Goal: Task Accomplishment & Management: Manage account settings

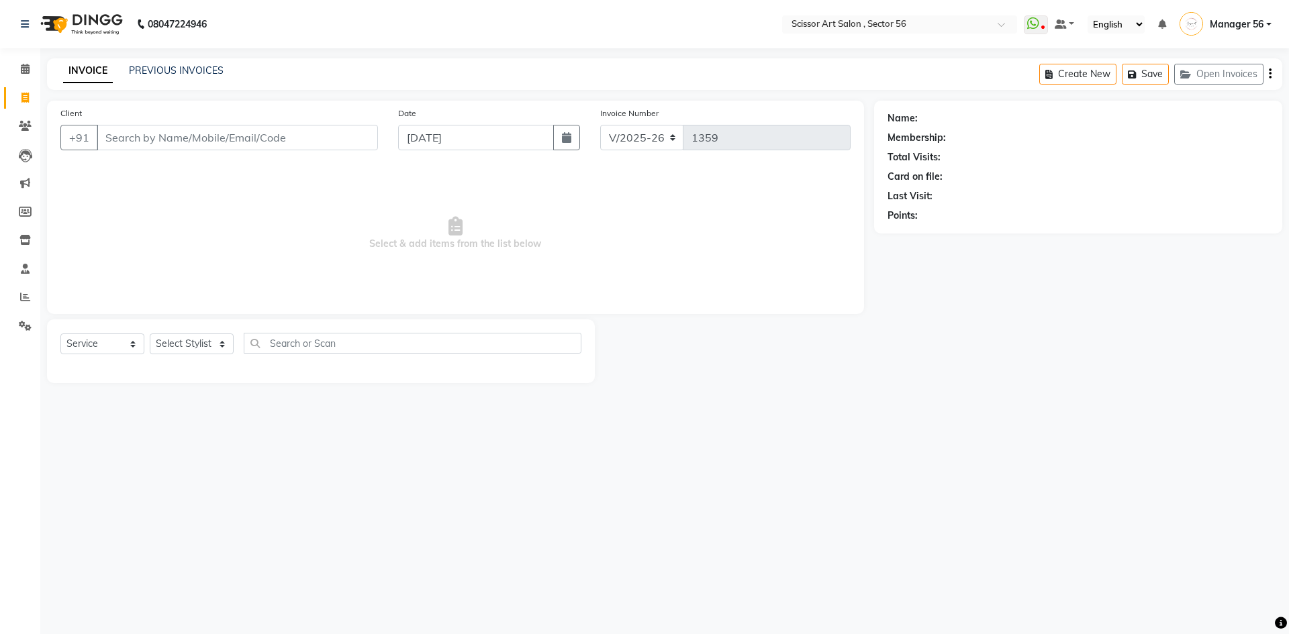
select select "6185"
select select "service"
click at [198, 68] on link "PREVIOUS INVOICES" at bounding box center [176, 70] width 95 height 12
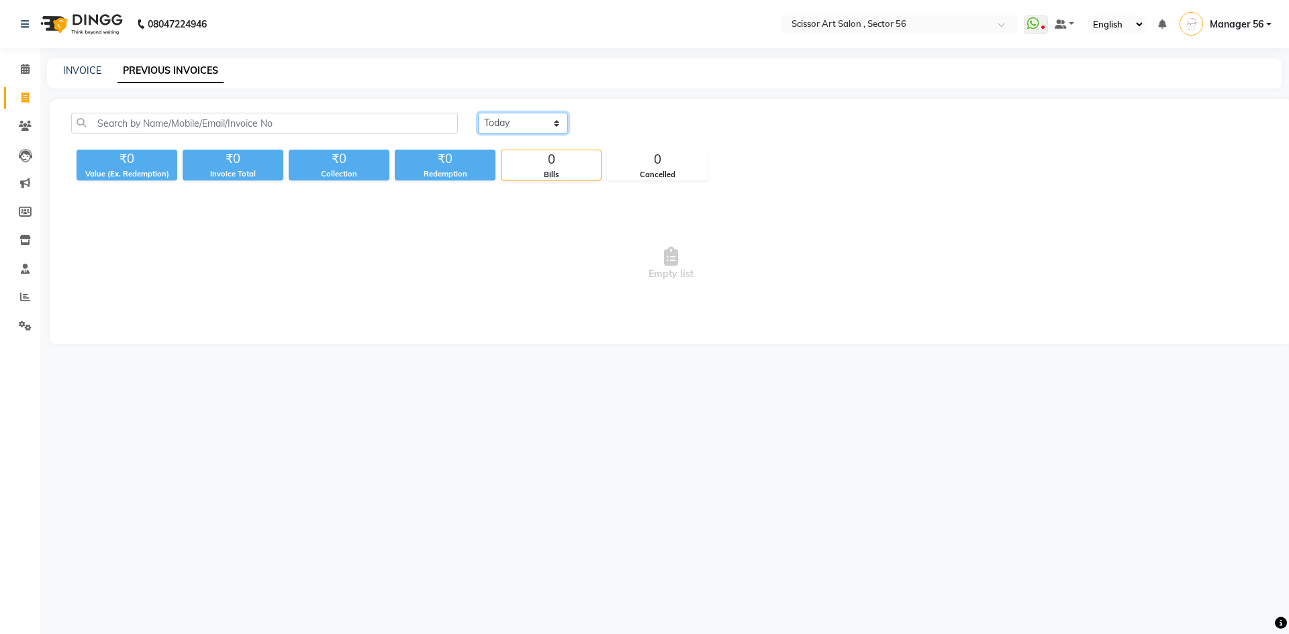
click at [506, 121] on select "[DATE] [DATE] Custom Range" at bounding box center [523, 123] width 90 height 21
select select "range"
click at [478, 113] on select "[DATE] [DATE] Custom Range" at bounding box center [523, 123] width 90 height 21
click at [624, 123] on input "[DATE]" at bounding box center [632, 123] width 94 height 19
select select "9"
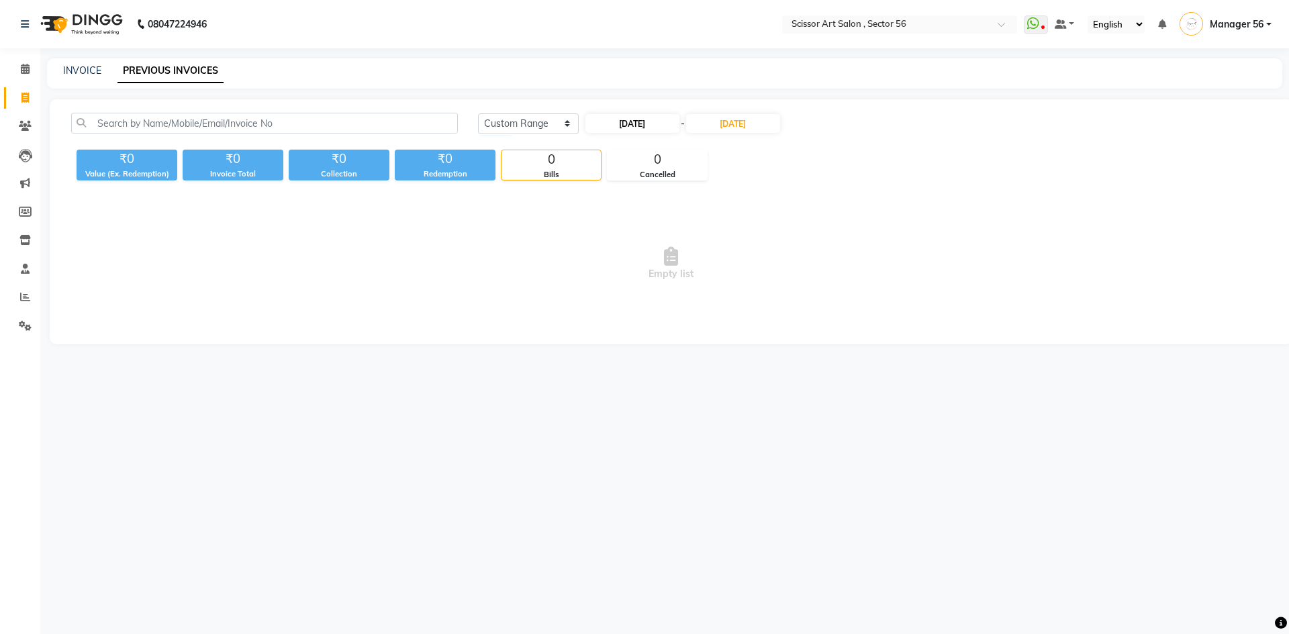
select select "2025"
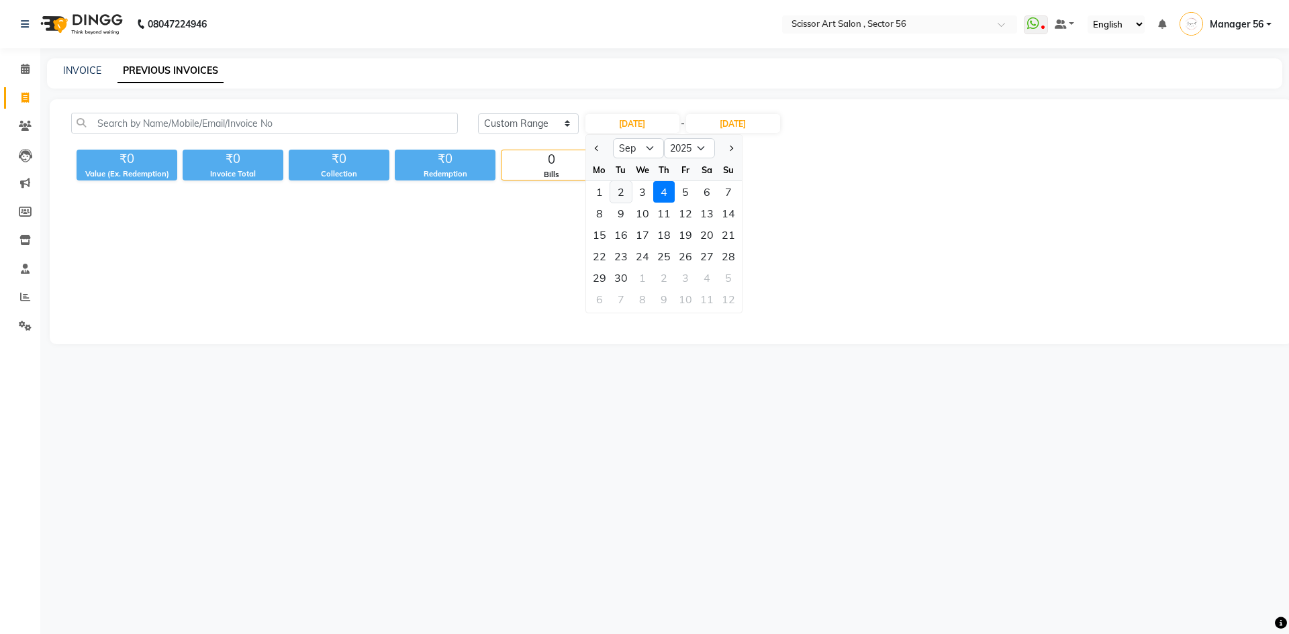
click at [623, 195] on div "2" at bounding box center [620, 191] width 21 height 21
type input "[DATE]"
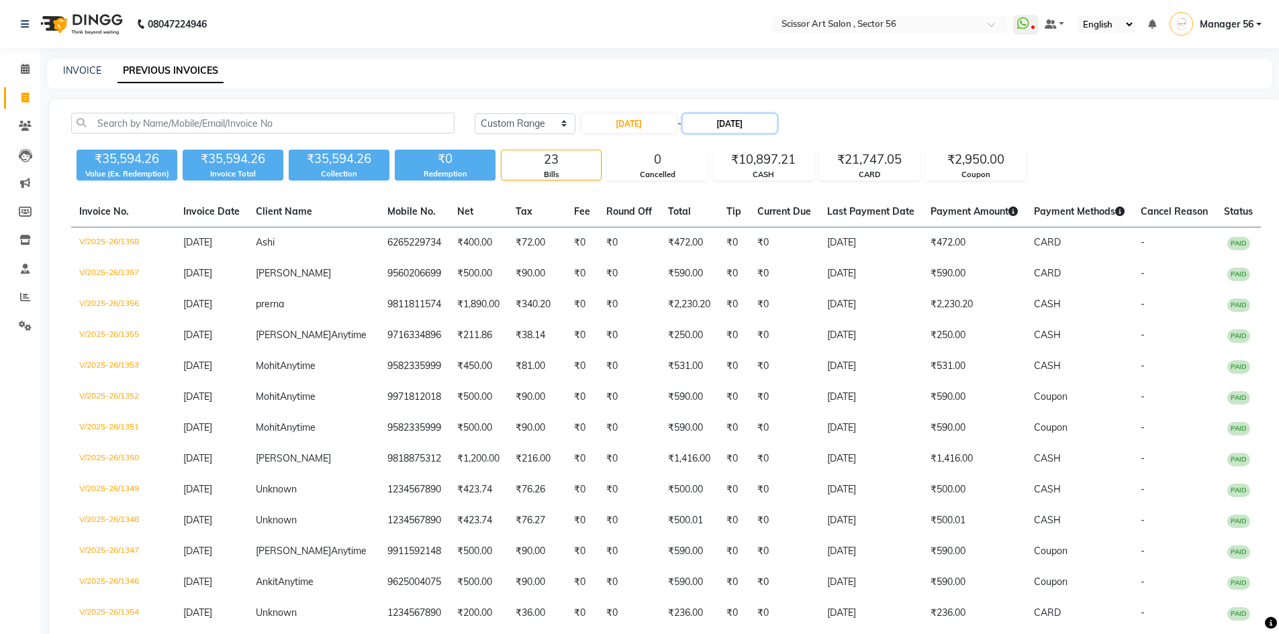
click at [718, 125] on input "[DATE]" at bounding box center [730, 123] width 94 height 19
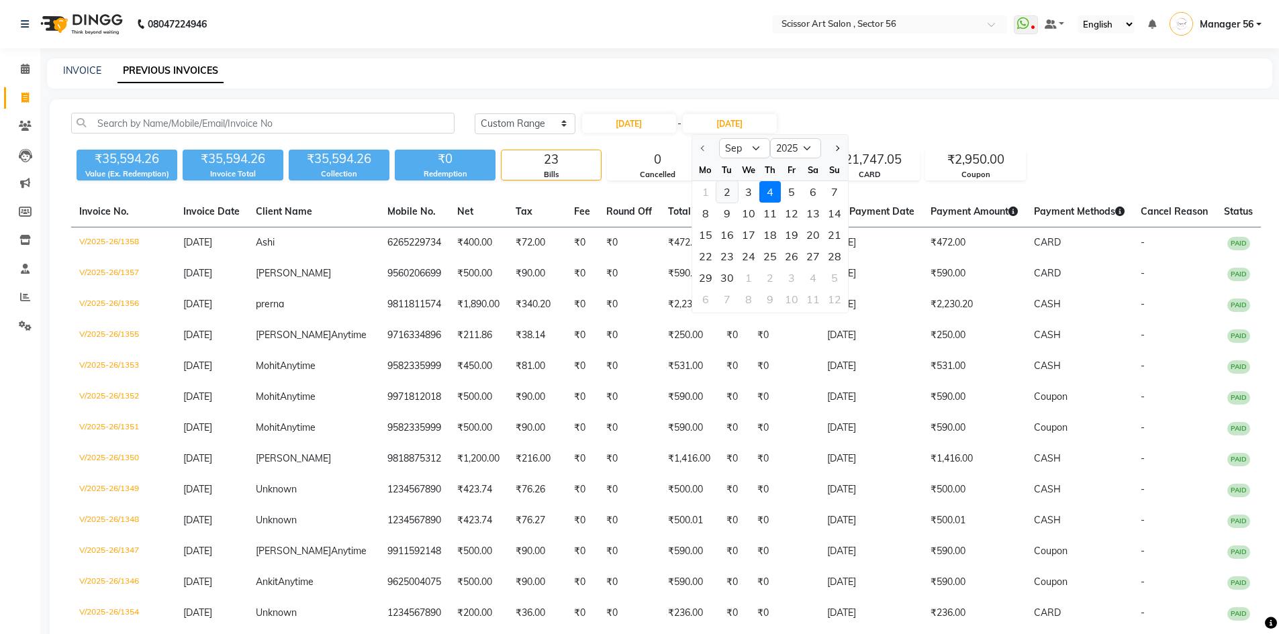
click at [724, 193] on div "2" at bounding box center [726, 191] width 21 height 21
type input "[DATE]"
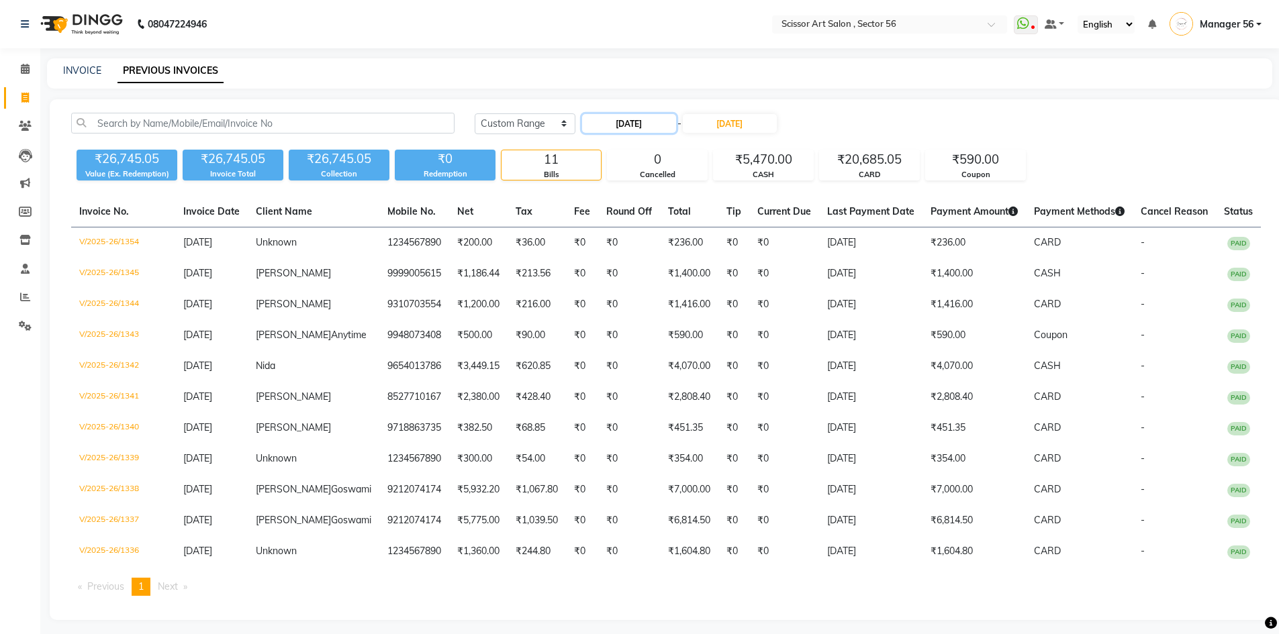
click at [640, 126] on input "[DATE]" at bounding box center [629, 123] width 94 height 19
select select "9"
select select "2025"
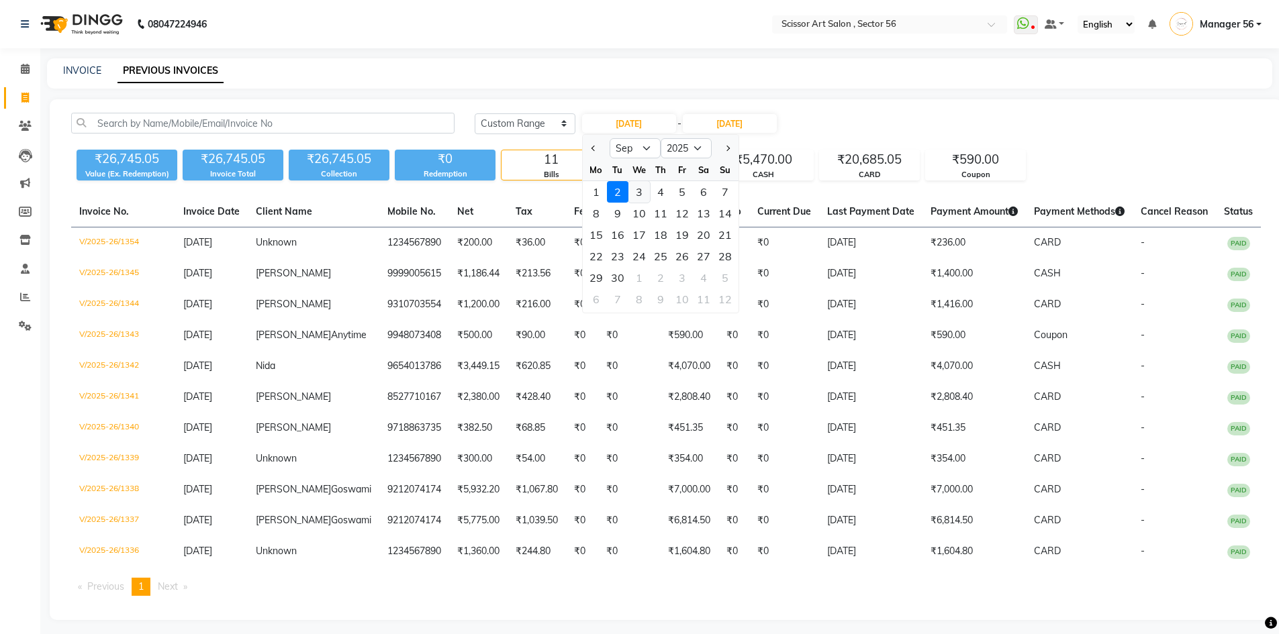
click at [643, 186] on div "3" at bounding box center [638, 191] width 21 height 21
type input "[DATE]"
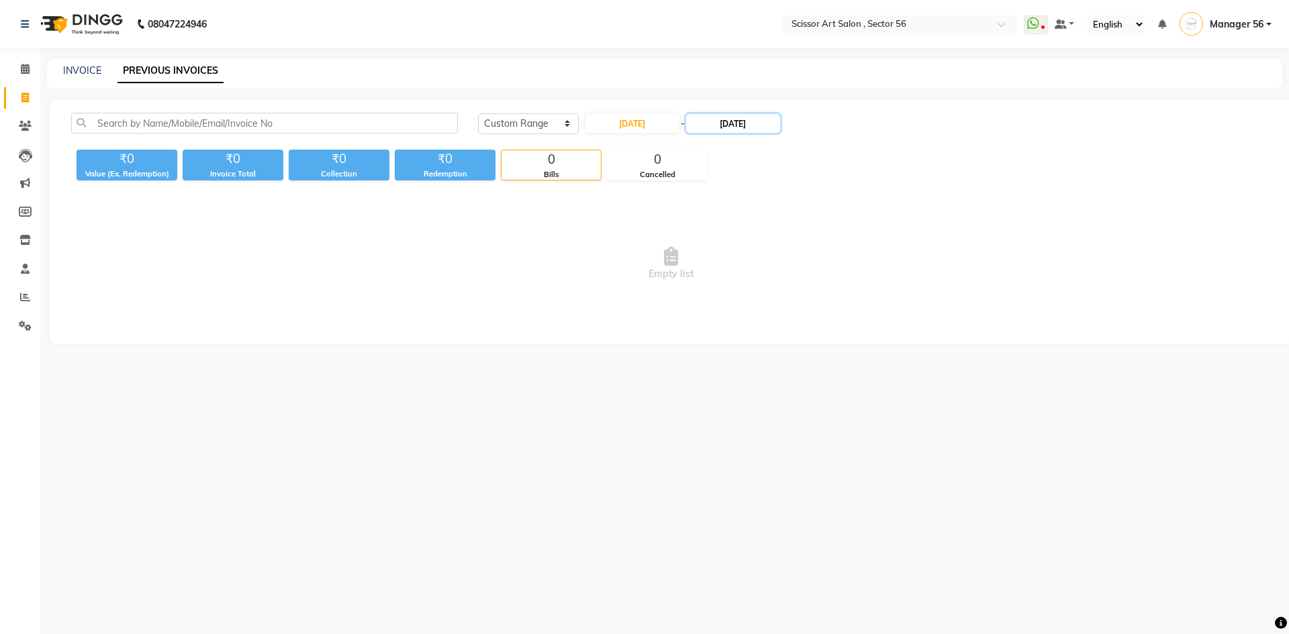
click at [731, 117] on input "[DATE]" at bounding box center [733, 123] width 94 height 19
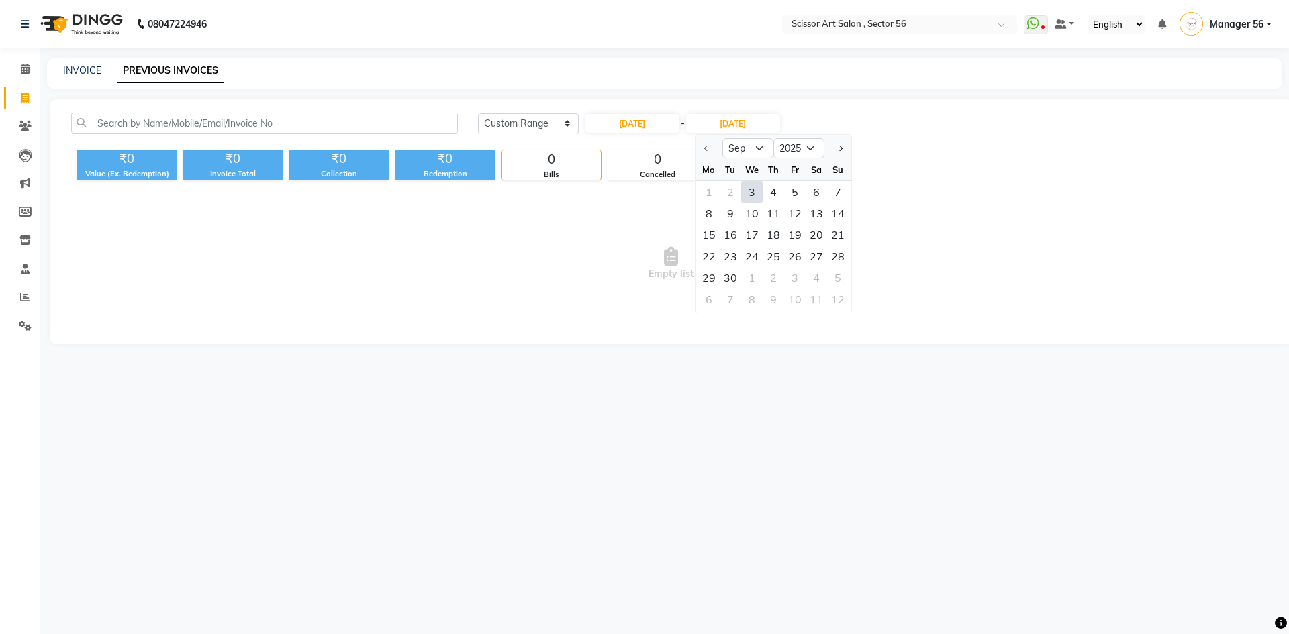
click at [758, 196] on div "3" at bounding box center [751, 191] width 21 height 21
type input "[DATE]"
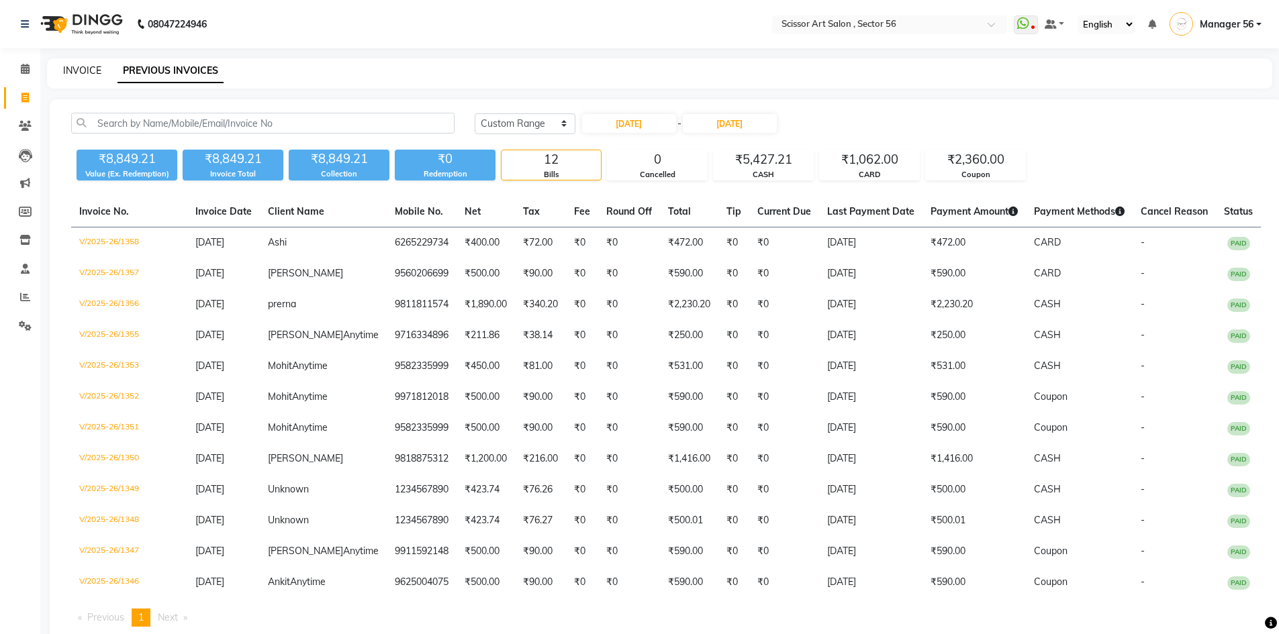
click at [87, 67] on link "INVOICE" at bounding box center [82, 70] width 38 height 12
select select "service"
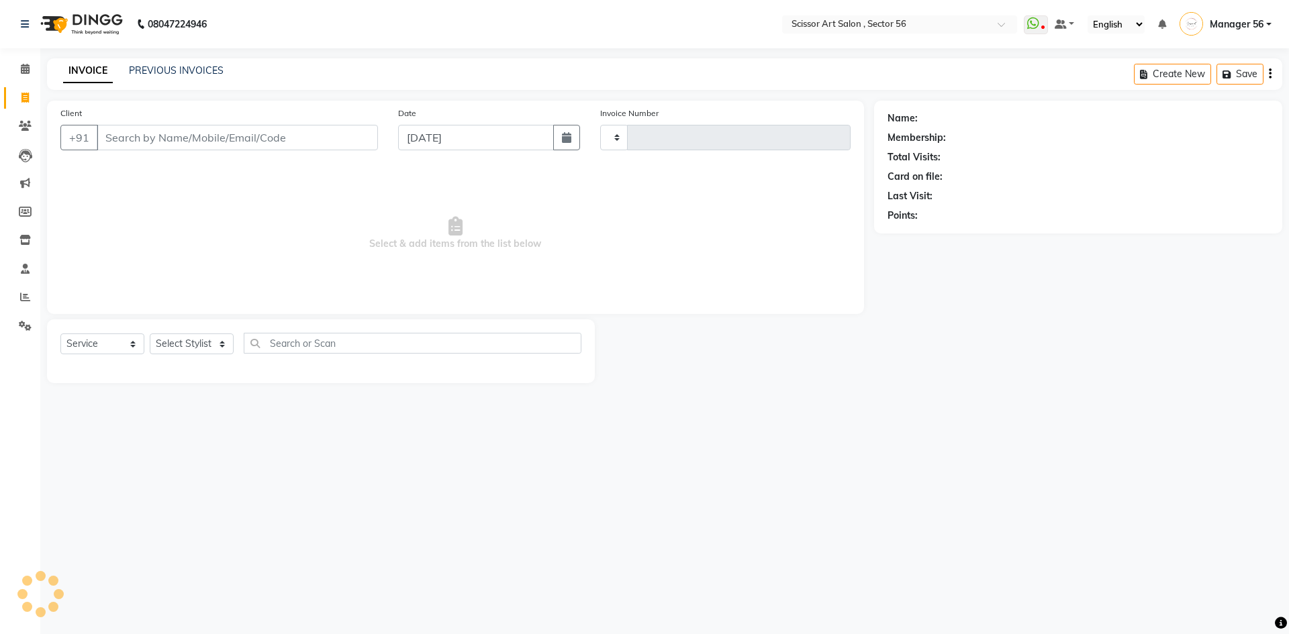
type input "1359"
select select "6185"
click at [173, 342] on select "Select Stylist Anees DEV DAS Kiran Manager 56 [PERSON_NAME] [PERSON_NAME] Raano…" at bounding box center [192, 344] width 84 height 21
select select "87827"
click at [150, 334] on select "Select Stylist Anees DEV DAS Kiran Manager 56 [PERSON_NAME] [PERSON_NAME] Raano…" at bounding box center [192, 344] width 84 height 21
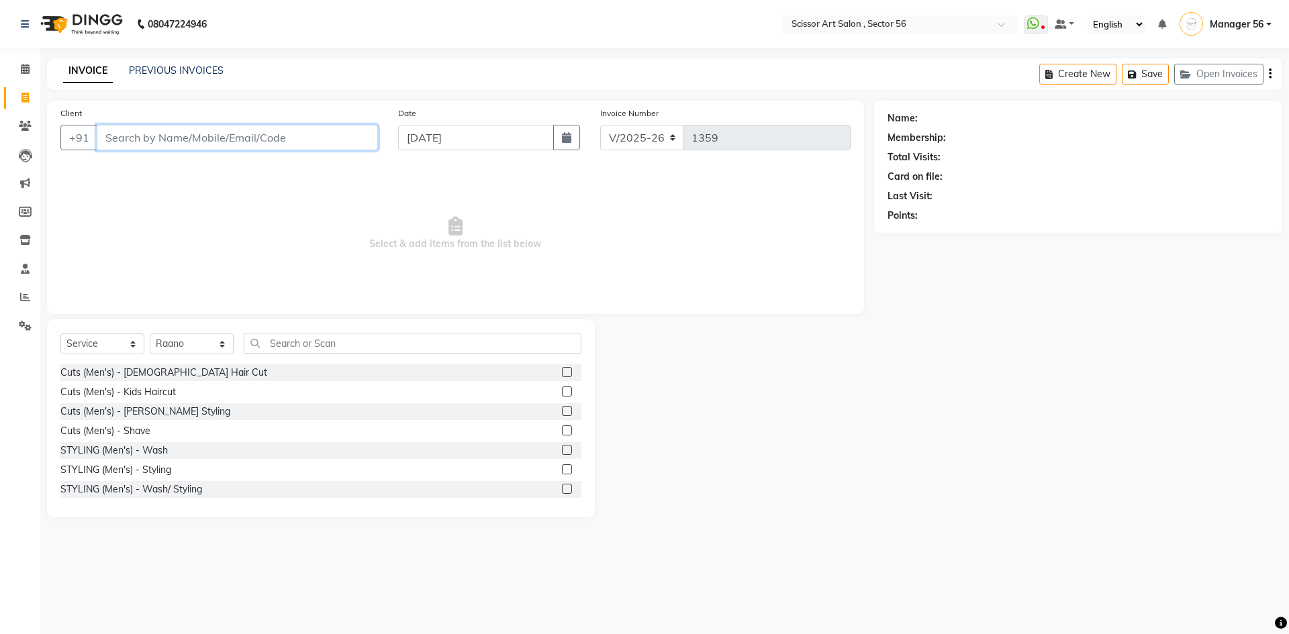
click at [269, 135] on input "Client" at bounding box center [237, 138] width 281 height 26
click at [505, 346] on input "text" at bounding box center [413, 343] width 338 height 21
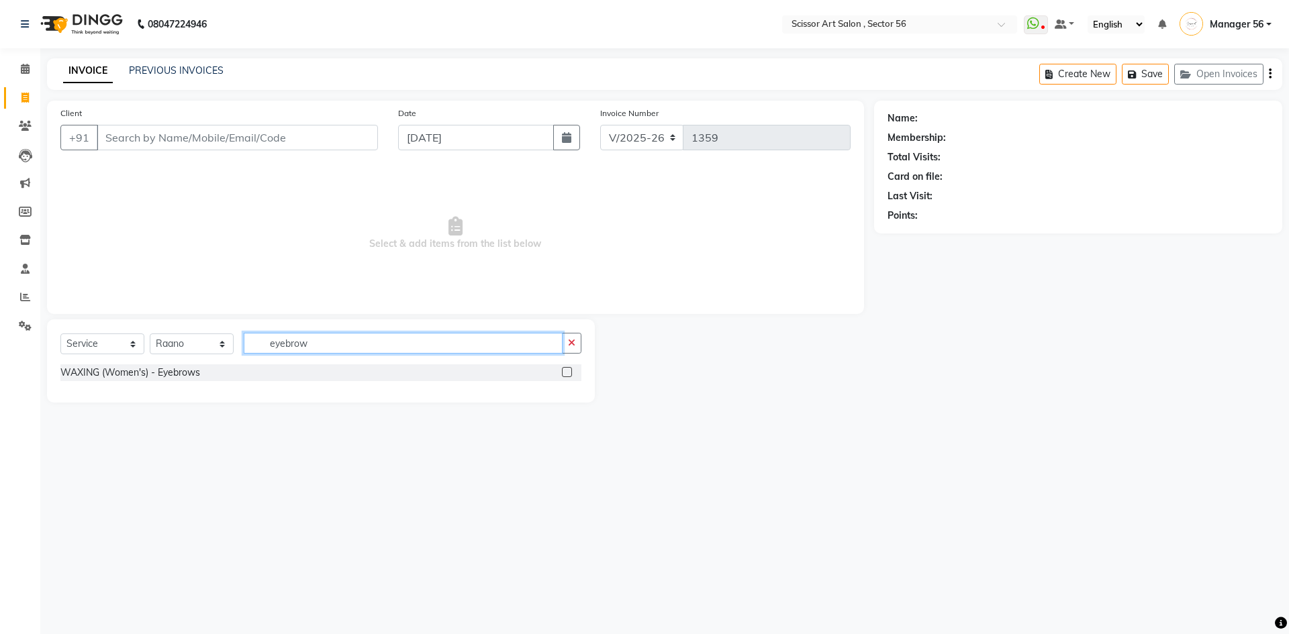
type input "eyebrow"
click at [569, 373] on label at bounding box center [567, 372] width 10 height 10
click at [569, 373] on input "checkbox" at bounding box center [566, 373] width 9 height 9
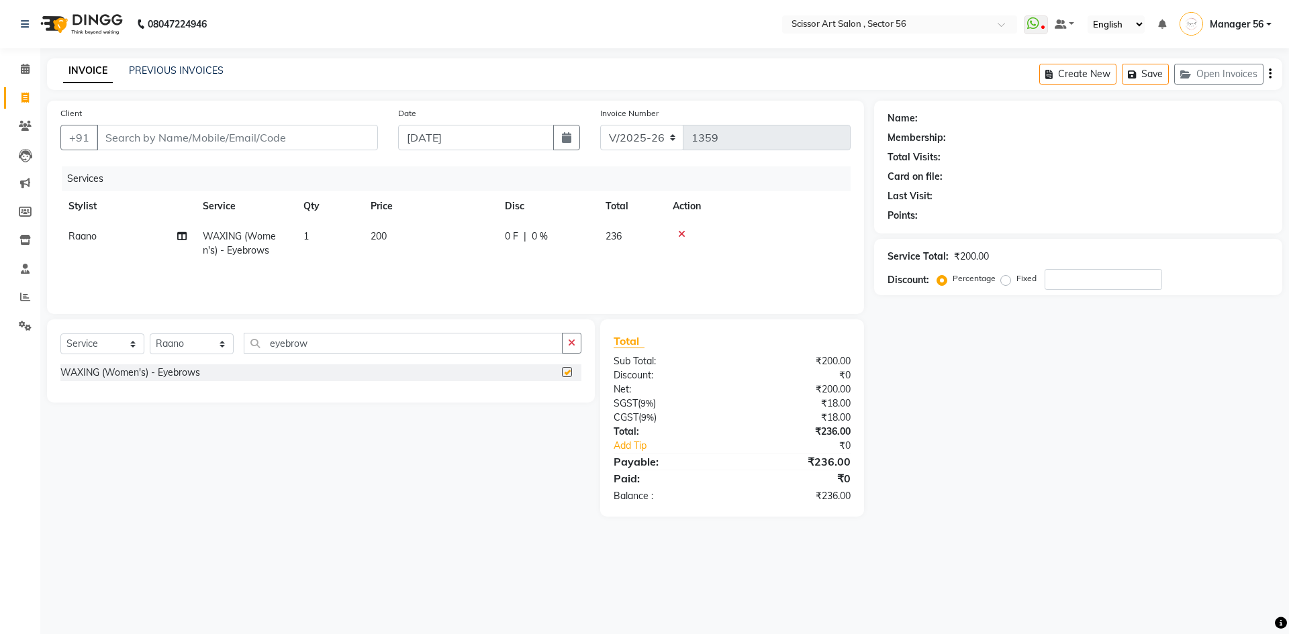
checkbox input "false"
click at [391, 232] on td "200" at bounding box center [430, 244] width 134 height 44
select select "87827"
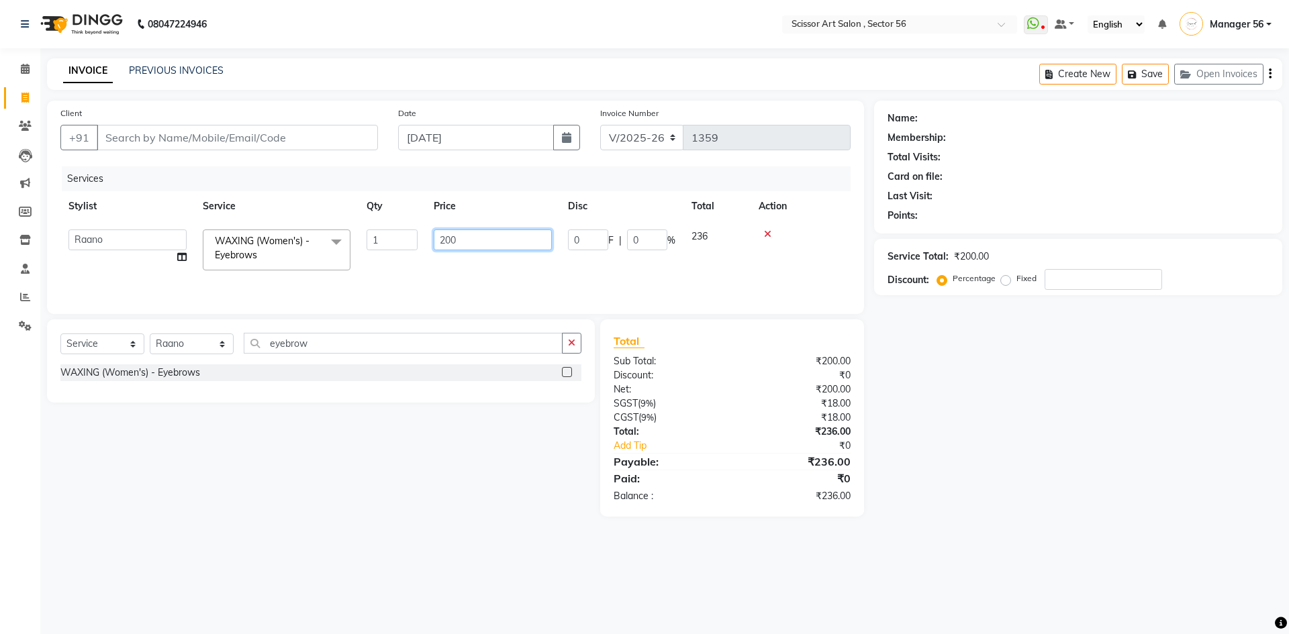
click at [442, 239] on input "200" at bounding box center [493, 240] width 118 height 21
click at [443, 239] on input "200" at bounding box center [493, 240] width 118 height 21
type input "100"
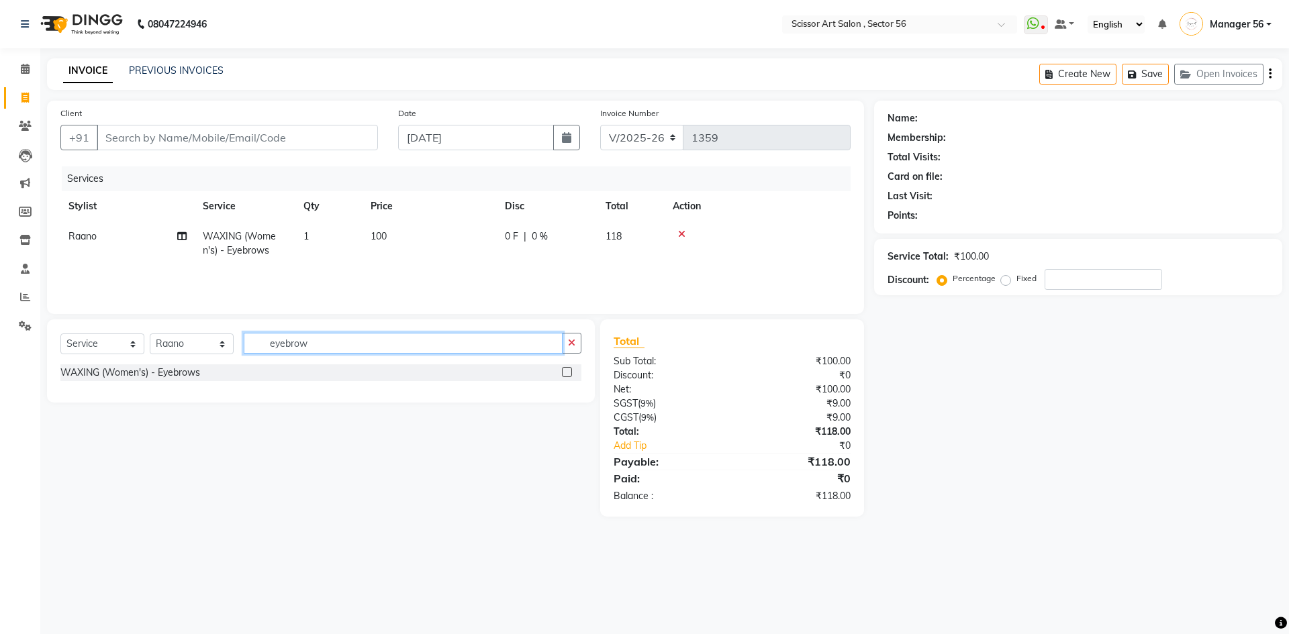
click at [424, 348] on input "eyebrow" at bounding box center [403, 343] width 319 height 21
type input "e"
type input "u"
type input "upper"
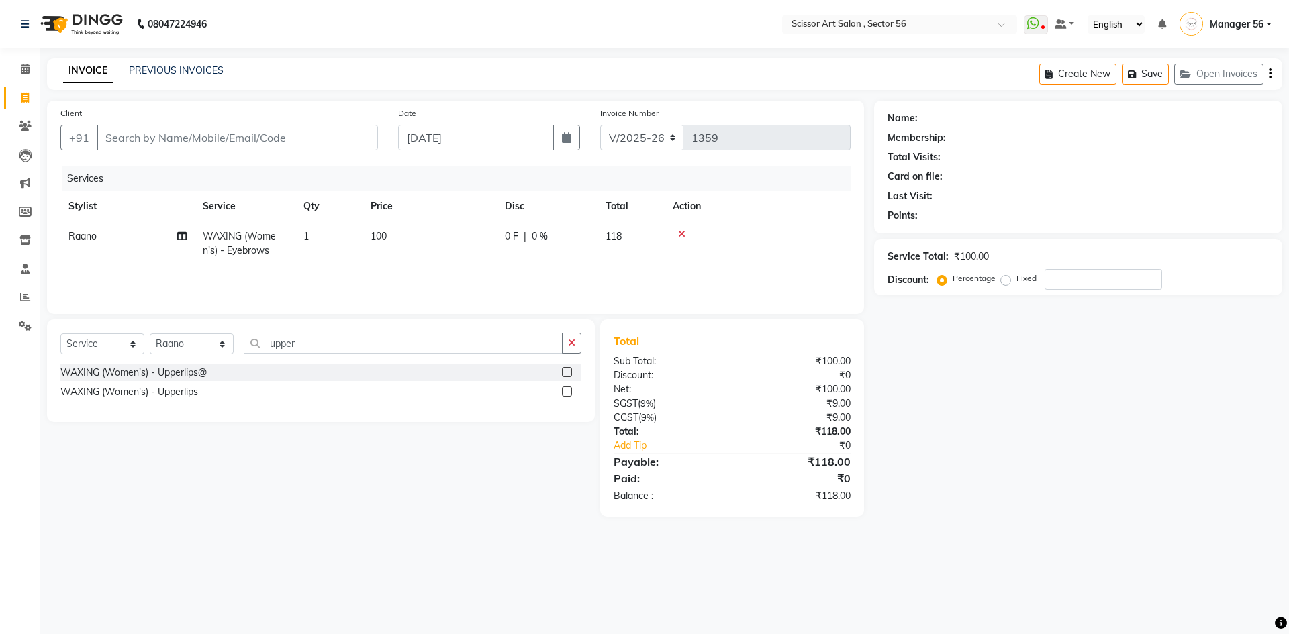
click at [565, 375] on label at bounding box center [567, 372] width 10 height 10
click at [565, 375] on input "checkbox" at bounding box center [566, 373] width 9 height 9
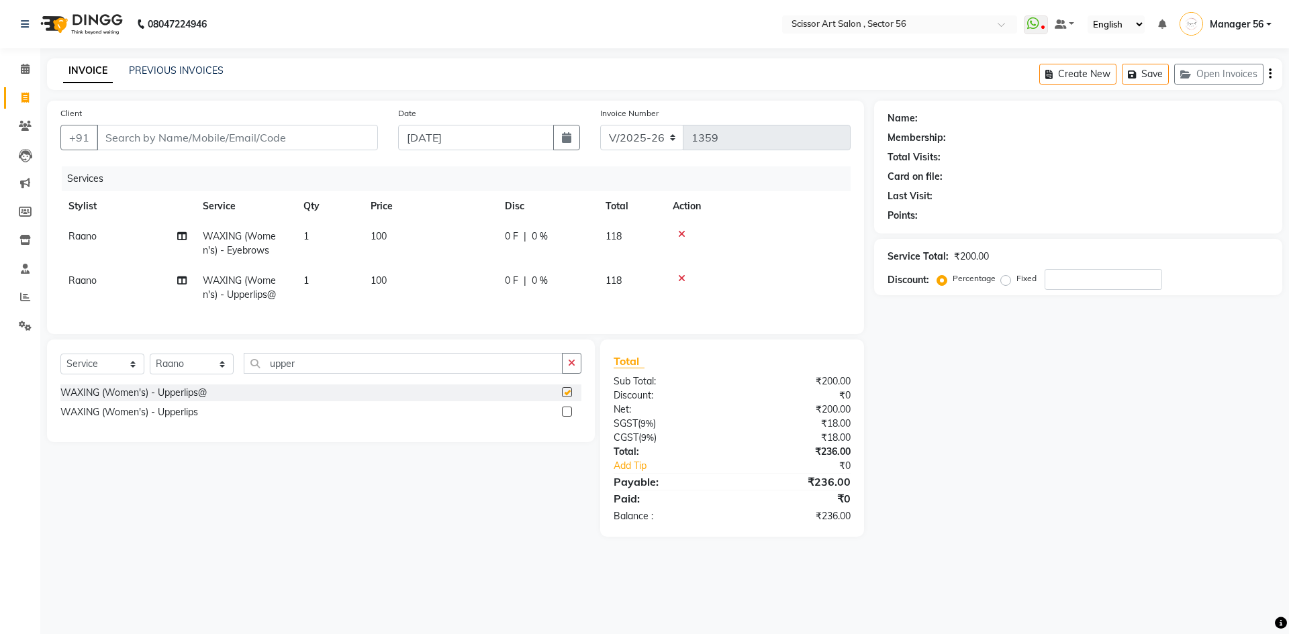
checkbox input "false"
click at [193, 140] on input "Client" at bounding box center [237, 138] width 281 height 26
type input "8"
type input "0"
type input "8860645125"
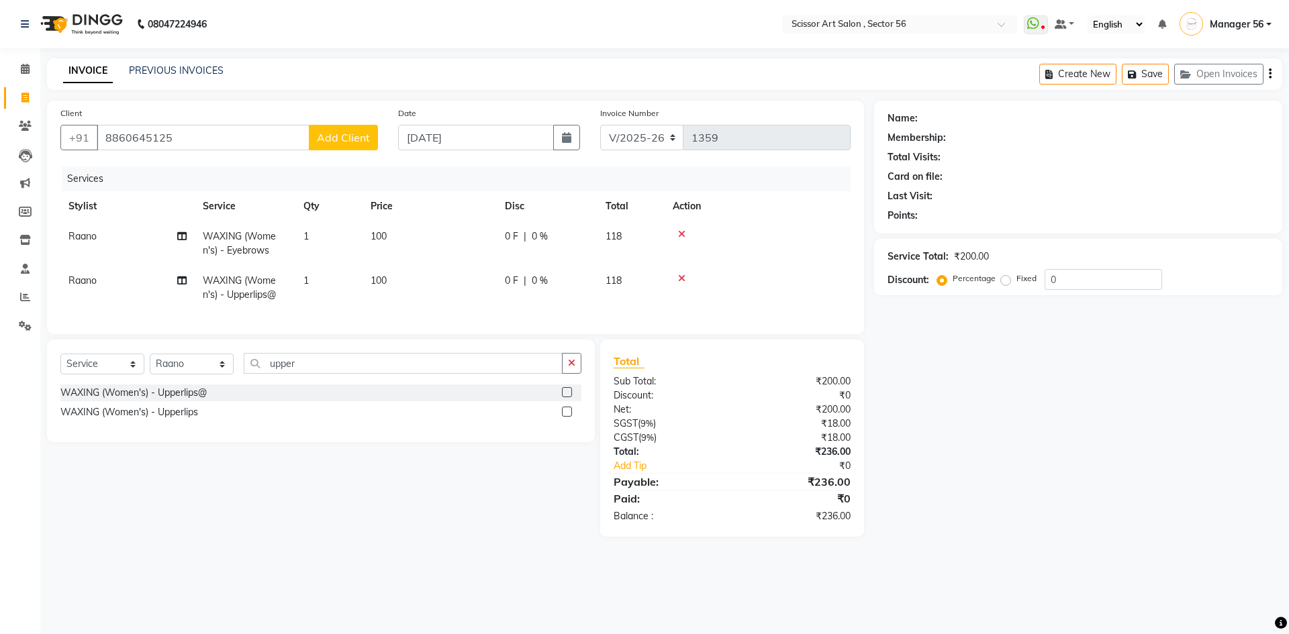
click at [350, 143] on span "Add Client" at bounding box center [343, 137] width 53 height 13
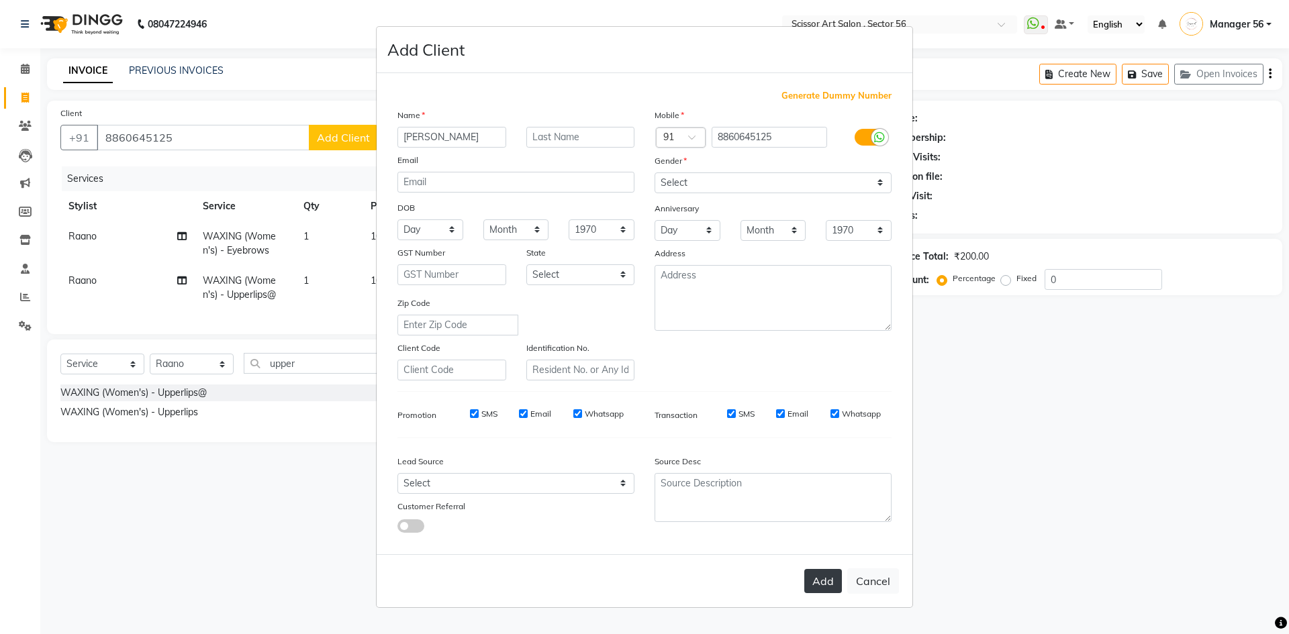
type input "[PERSON_NAME]"
click at [820, 588] on button "Add" at bounding box center [823, 581] width 38 height 24
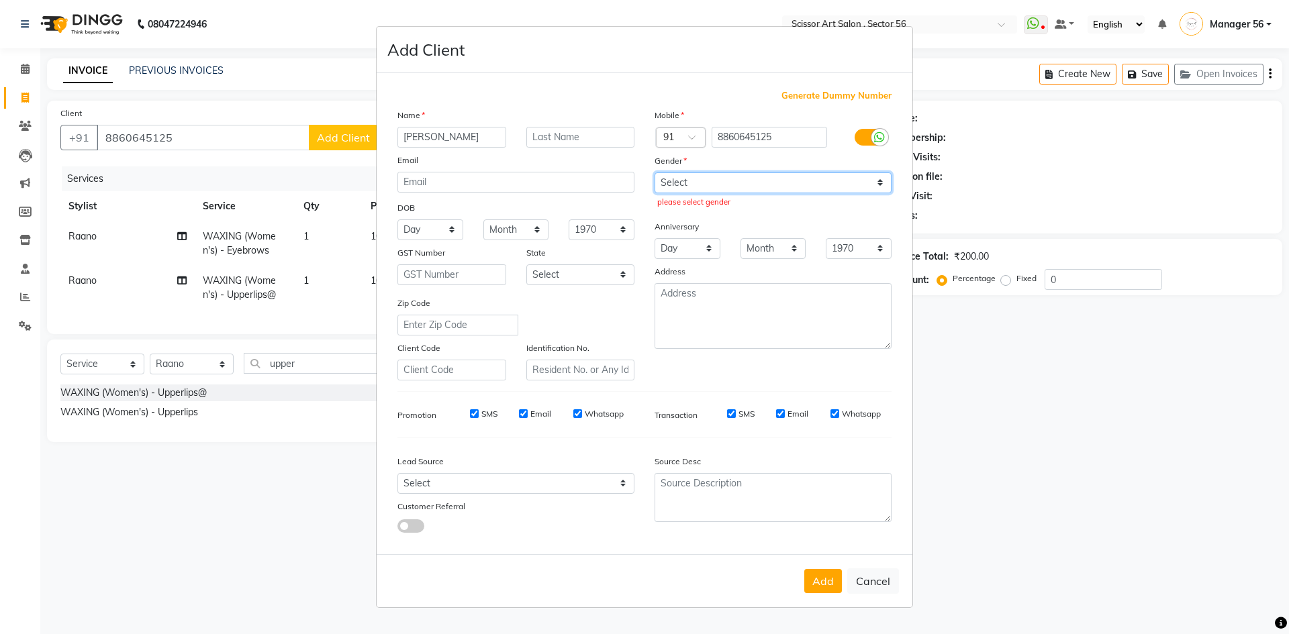
click at [714, 187] on select "Select [DEMOGRAPHIC_DATA] [DEMOGRAPHIC_DATA] Other Prefer Not To Say" at bounding box center [773, 183] width 237 height 21
select select "[DEMOGRAPHIC_DATA]"
click at [655, 173] on select "Select [DEMOGRAPHIC_DATA] [DEMOGRAPHIC_DATA] Other Prefer Not To Say" at bounding box center [773, 183] width 237 height 21
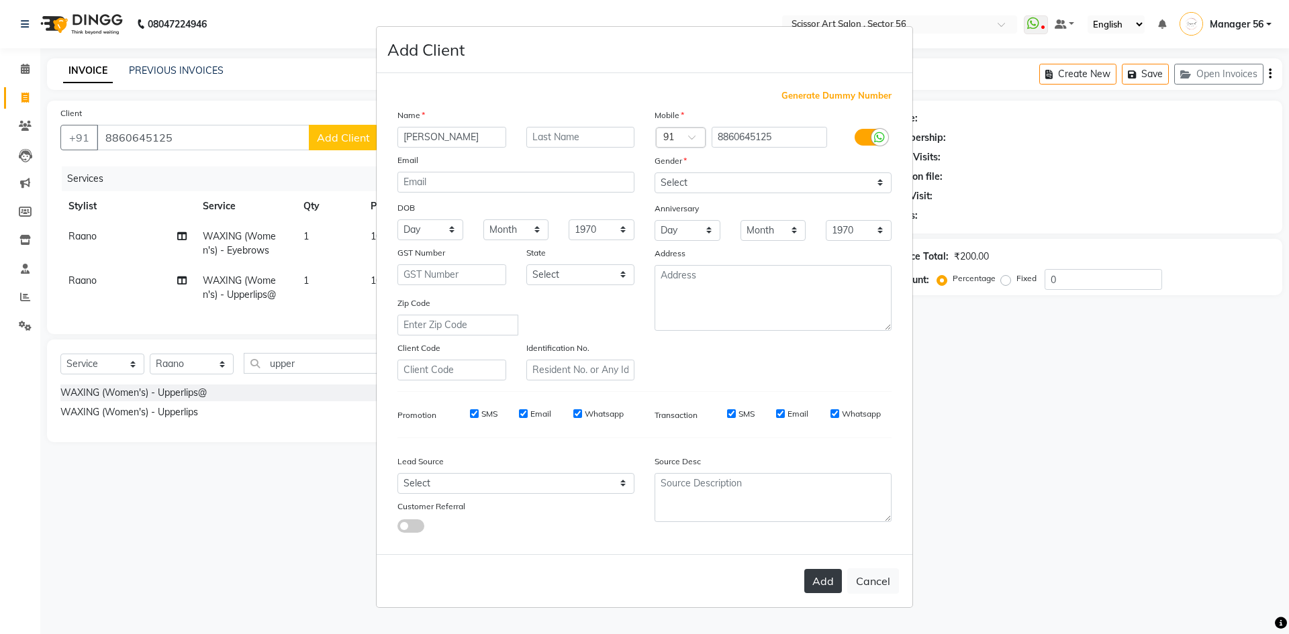
click at [826, 577] on button "Add" at bounding box center [823, 581] width 38 height 24
select select
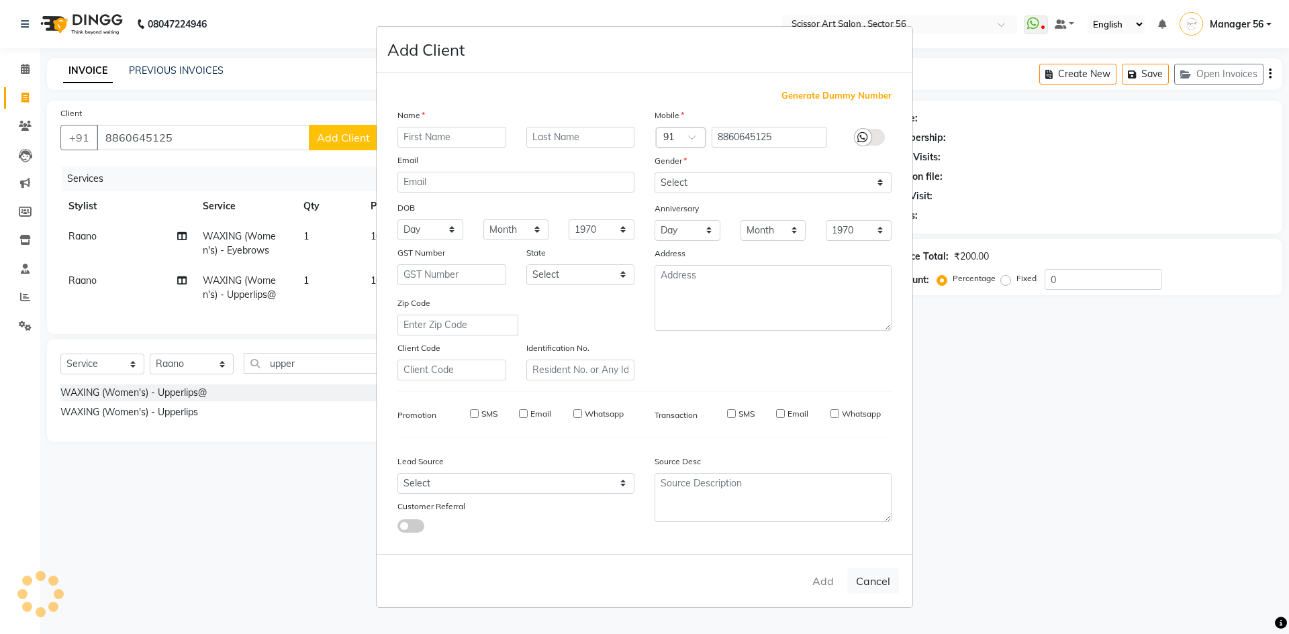
select select
checkbox input "false"
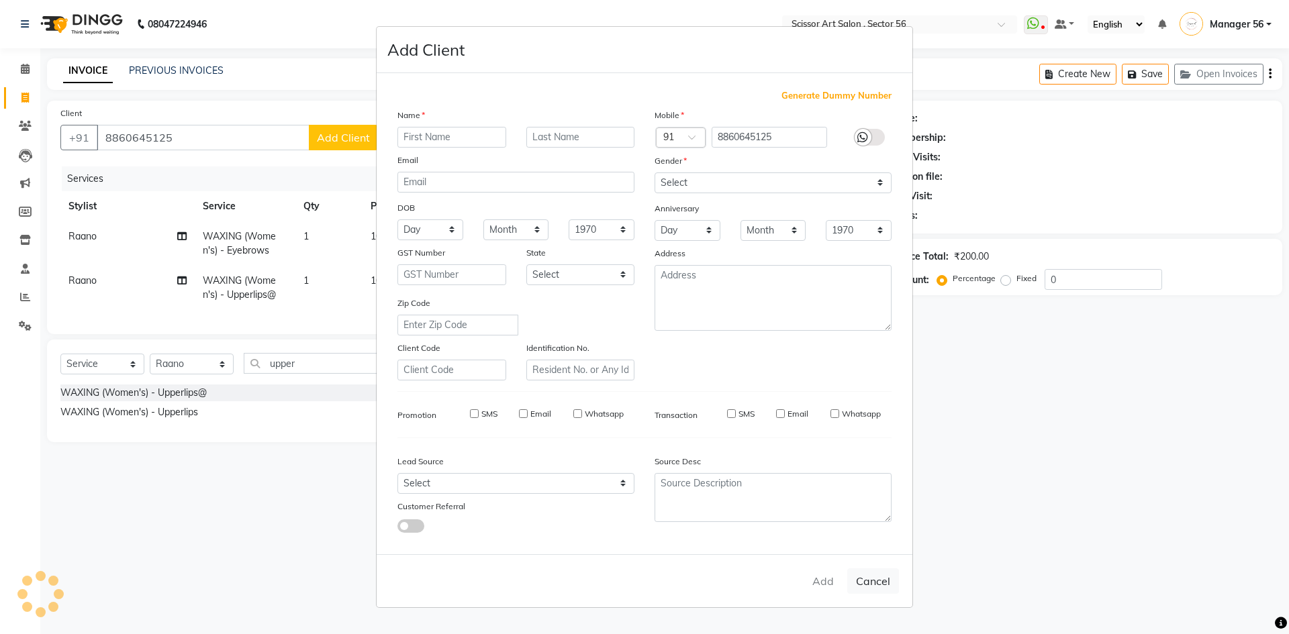
checkbox input "false"
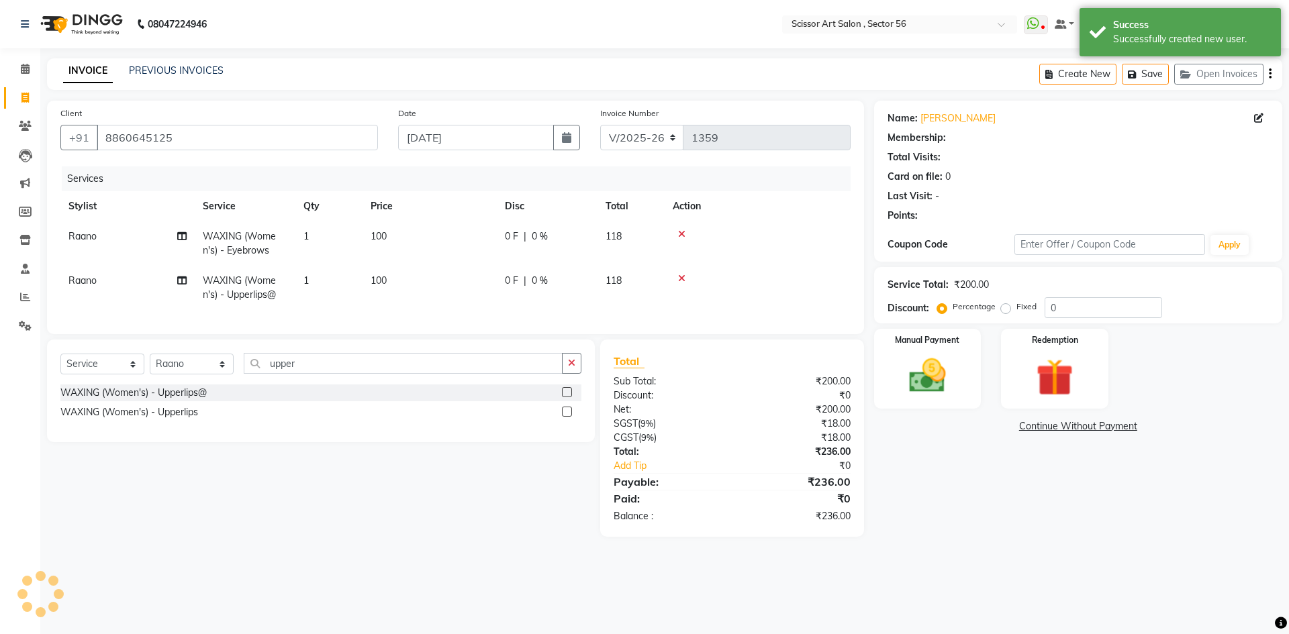
select select "1: Object"
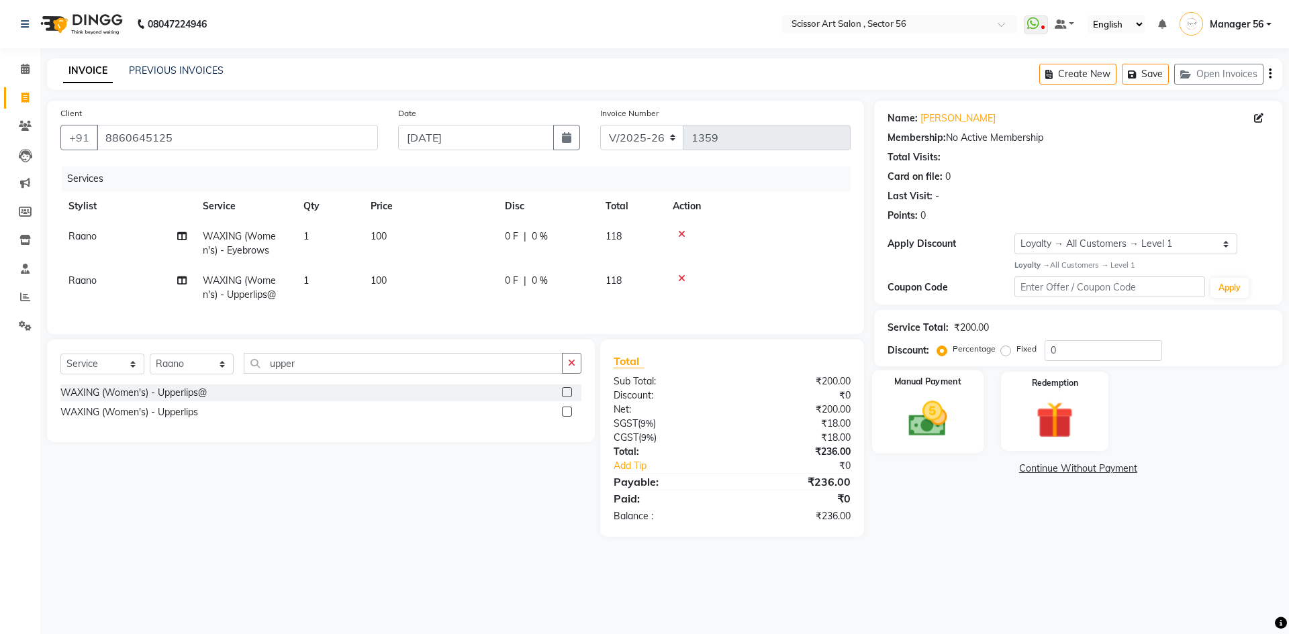
click at [928, 401] on img at bounding box center [927, 419] width 62 height 44
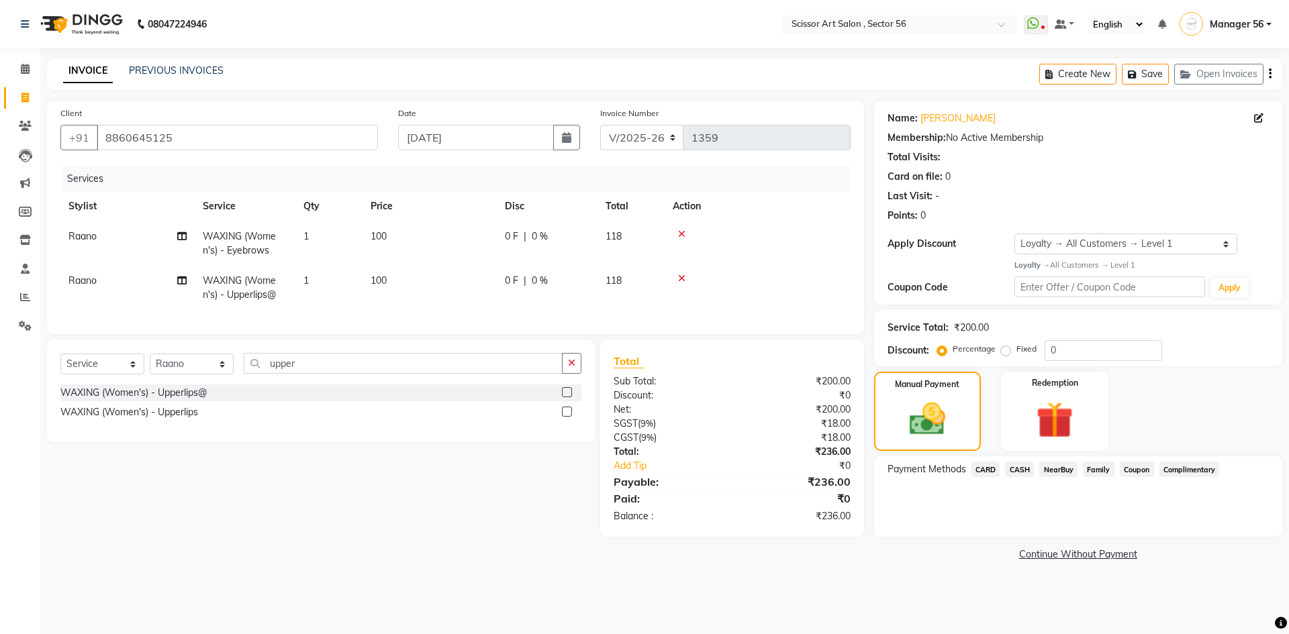
click at [991, 467] on span "CARD" at bounding box center [986, 469] width 29 height 15
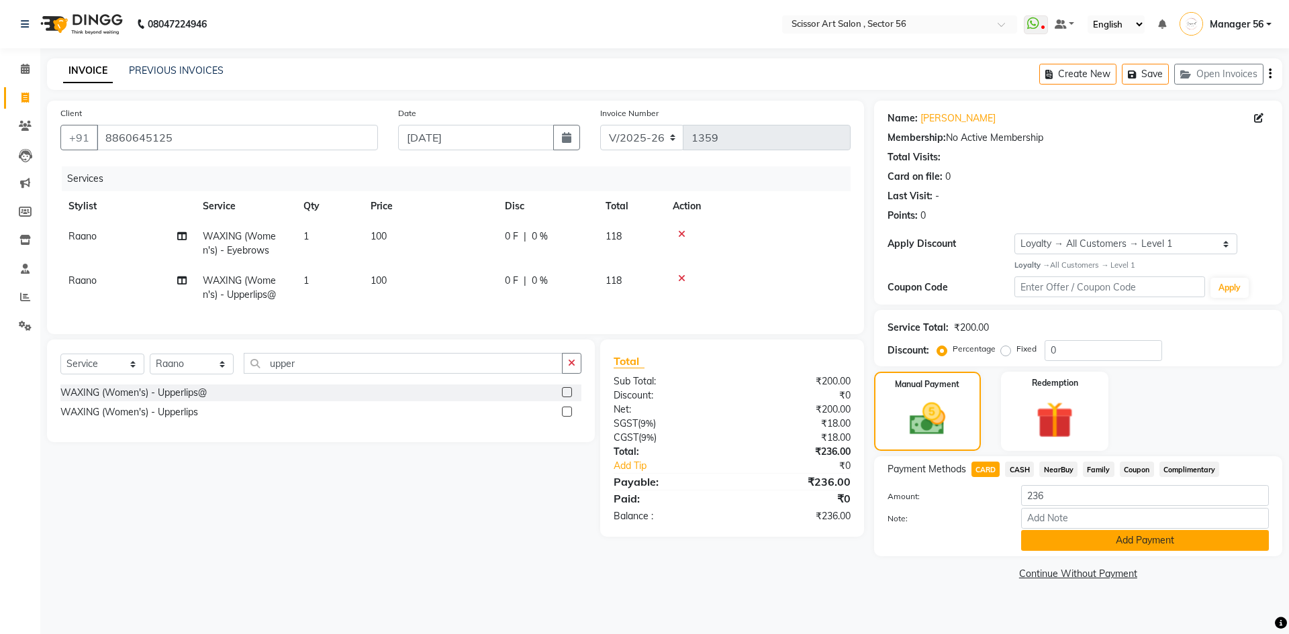
click at [1057, 542] on button "Add Payment" at bounding box center [1145, 540] width 248 height 21
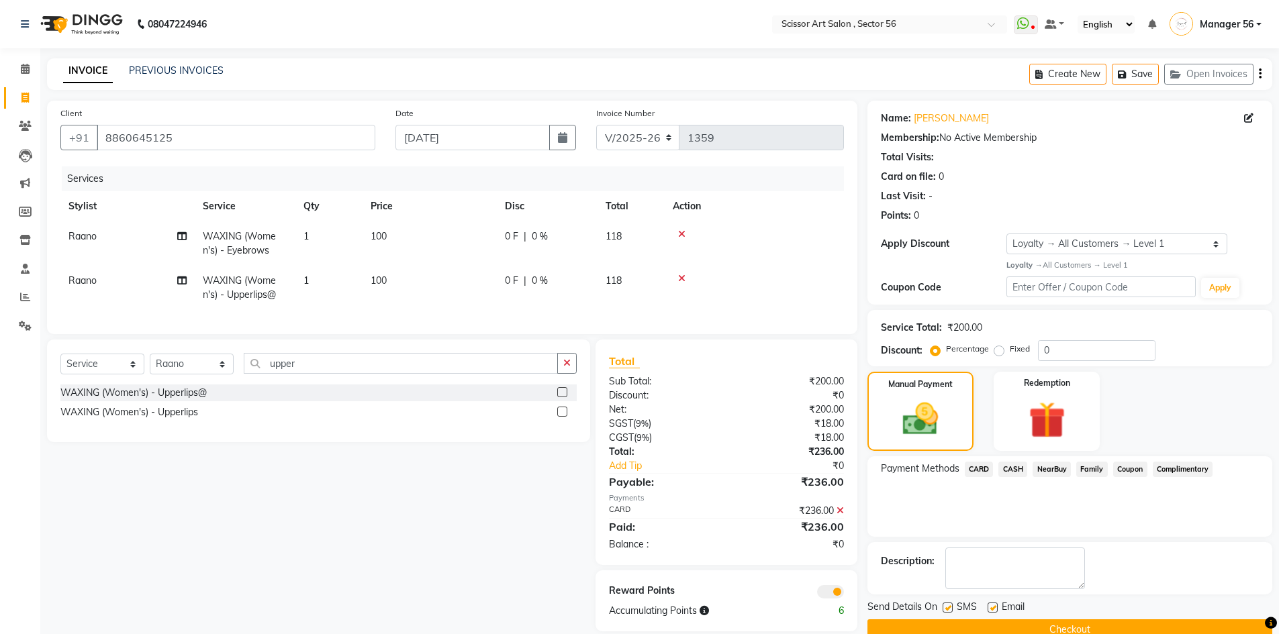
click at [1198, 622] on button "Checkout" at bounding box center [1069, 630] width 405 height 21
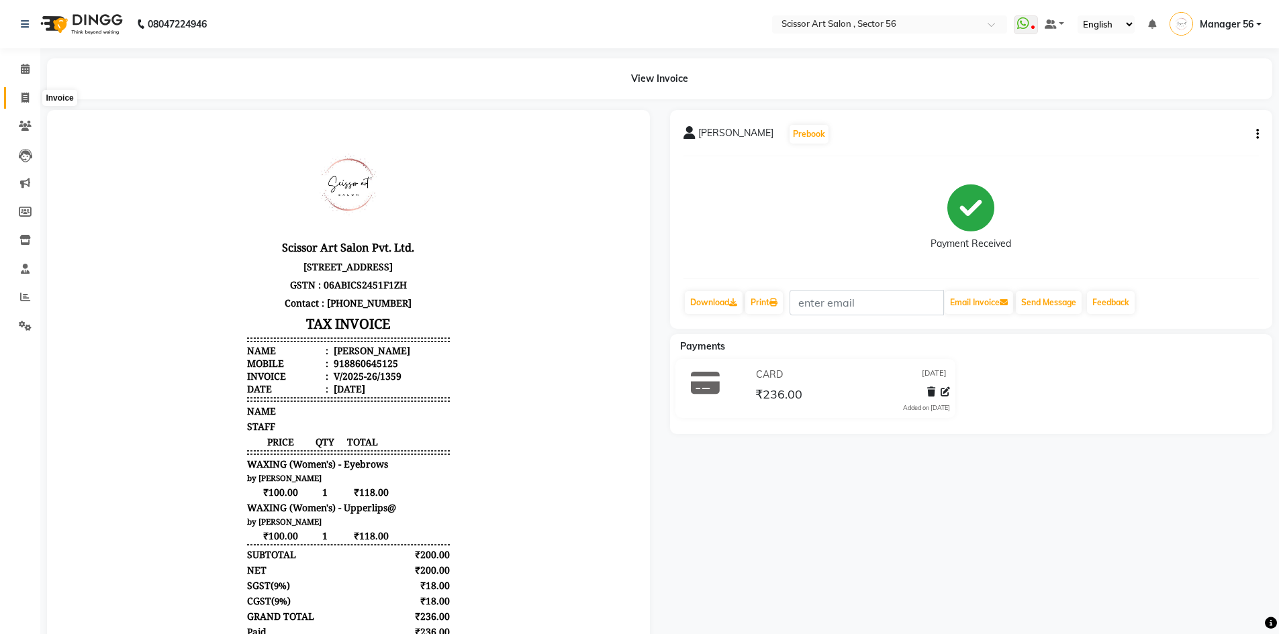
click at [22, 95] on icon at bounding box center [24, 98] width 7 height 10
select select "service"
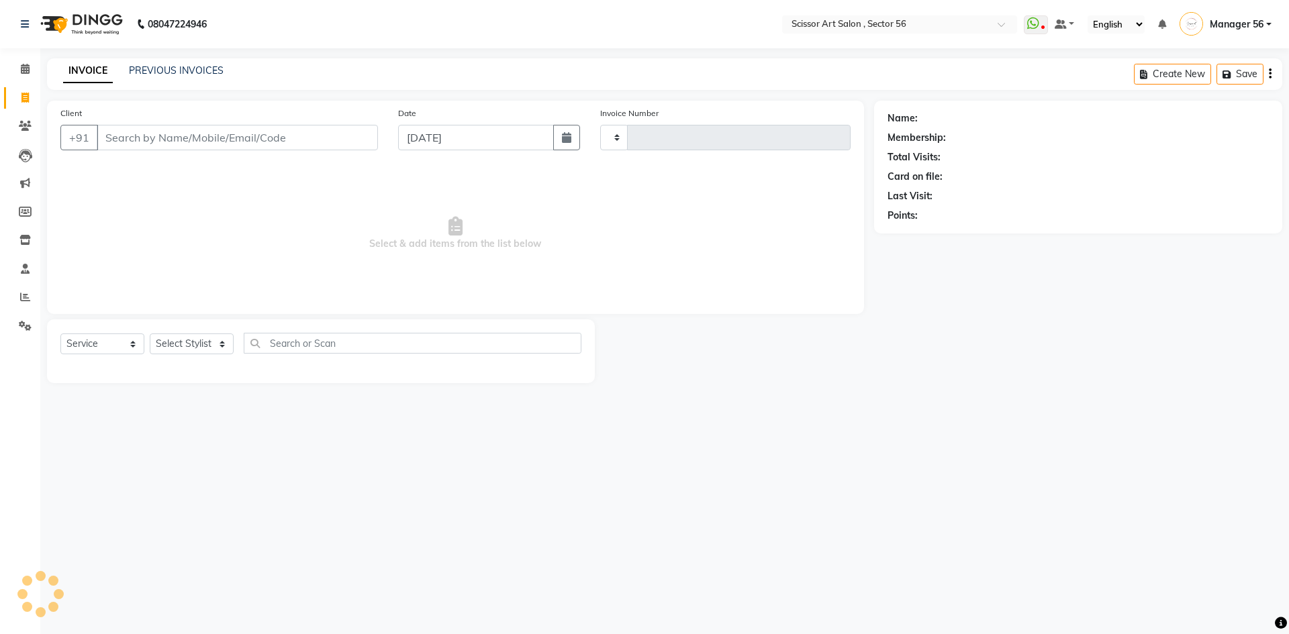
type input "1360"
select select "6185"
click at [24, 323] on icon at bounding box center [25, 326] width 13 height 10
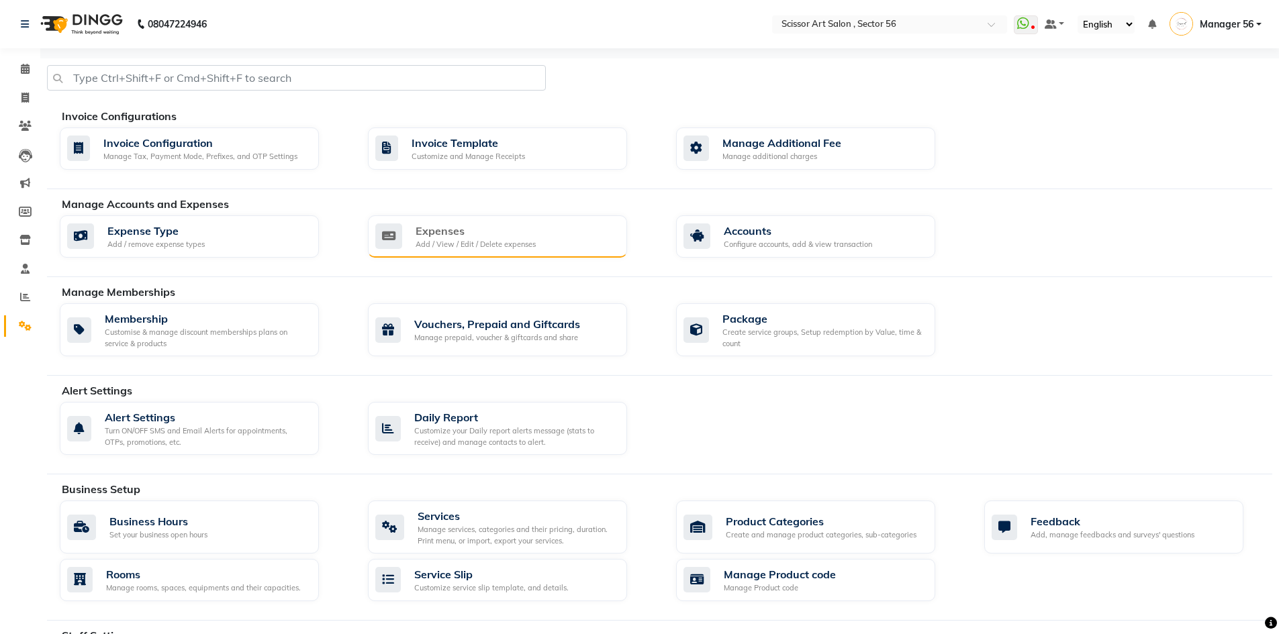
click at [451, 229] on div "Expenses" at bounding box center [476, 231] width 120 height 16
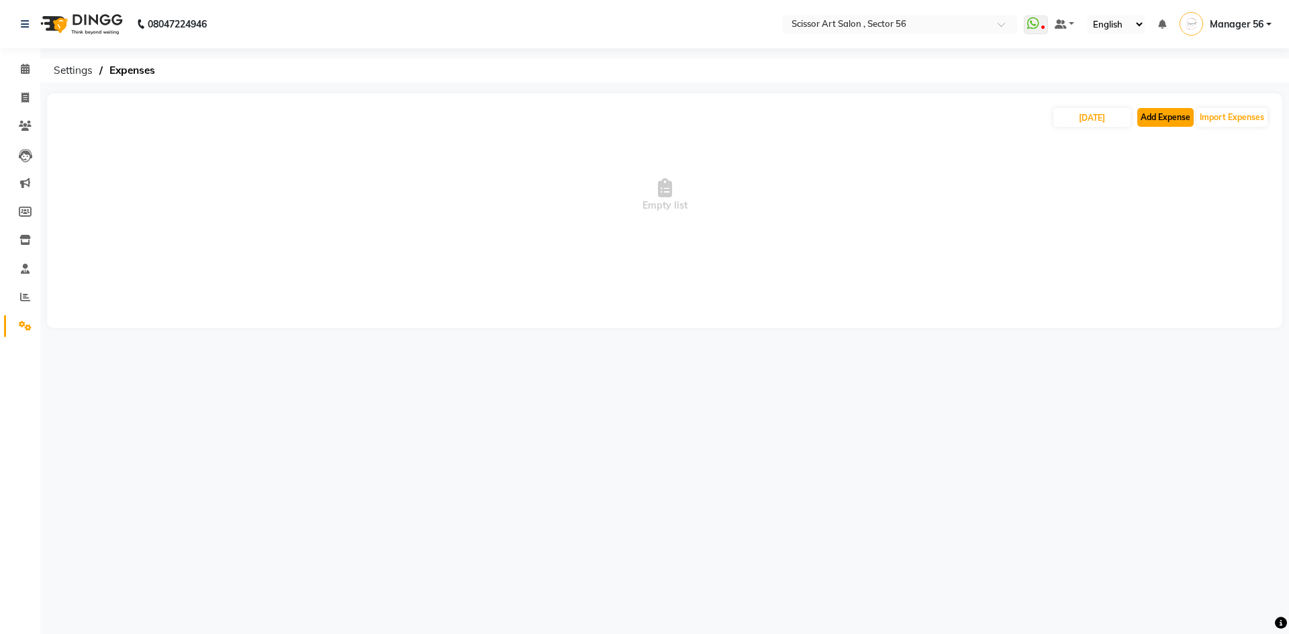
click at [1149, 112] on button "Add Expense" at bounding box center [1165, 117] width 56 height 19
select select "1"
select select "5170"
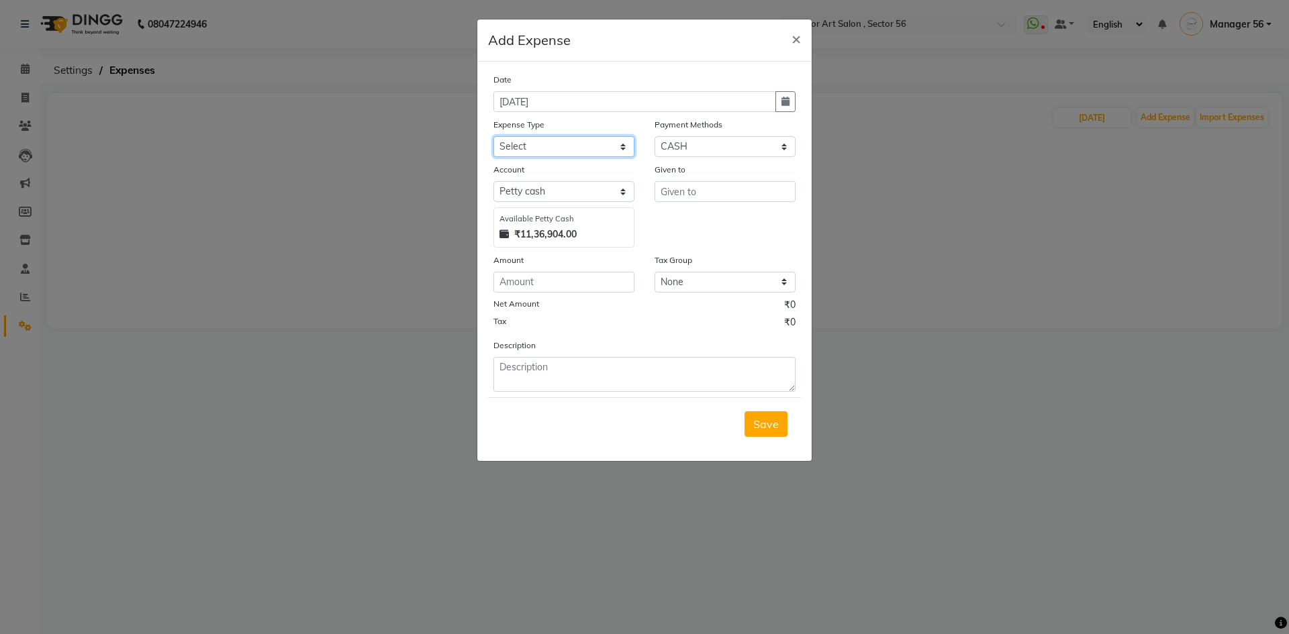
click at [573, 141] on select "Select Advance Salary Bank charges Car maintenance Cash transfer to bank Cash t…" at bounding box center [563, 146] width 141 height 21
select select "22483"
click at [493, 136] on select "Select Advance Salary Bank charges Car maintenance Cash transfer to bank Cash t…" at bounding box center [563, 146] width 141 height 21
click at [567, 290] on input "number" at bounding box center [563, 282] width 141 height 21
type input "105"
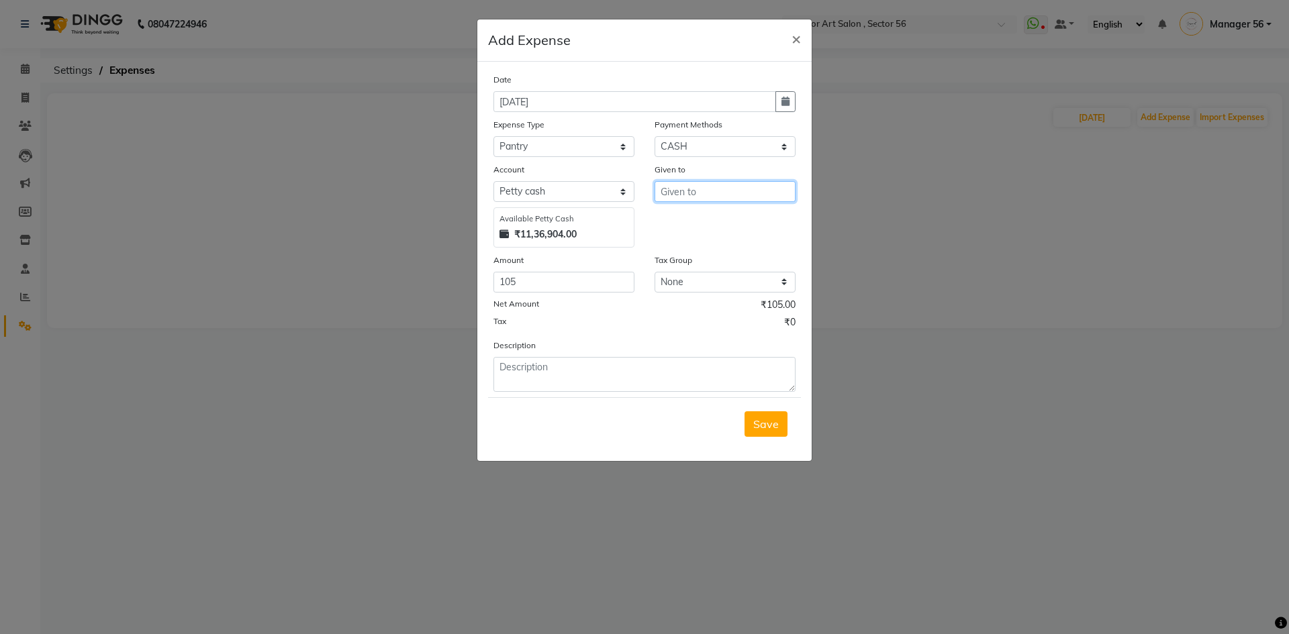
click at [781, 188] on input "text" at bounding box center [725, 191] width 141 height 21
drag, startPoint x: 712, startPoint y: 220, endPoint x: 700, endPoint y: 215, distance: 13.0
click at [711, 219] on button "Raa no" at bounding box center [708, 219] width 106 height 21
type input "Raano"
click at [566, 376] on textarea at bounding box center [644, 374] width 302 height 35
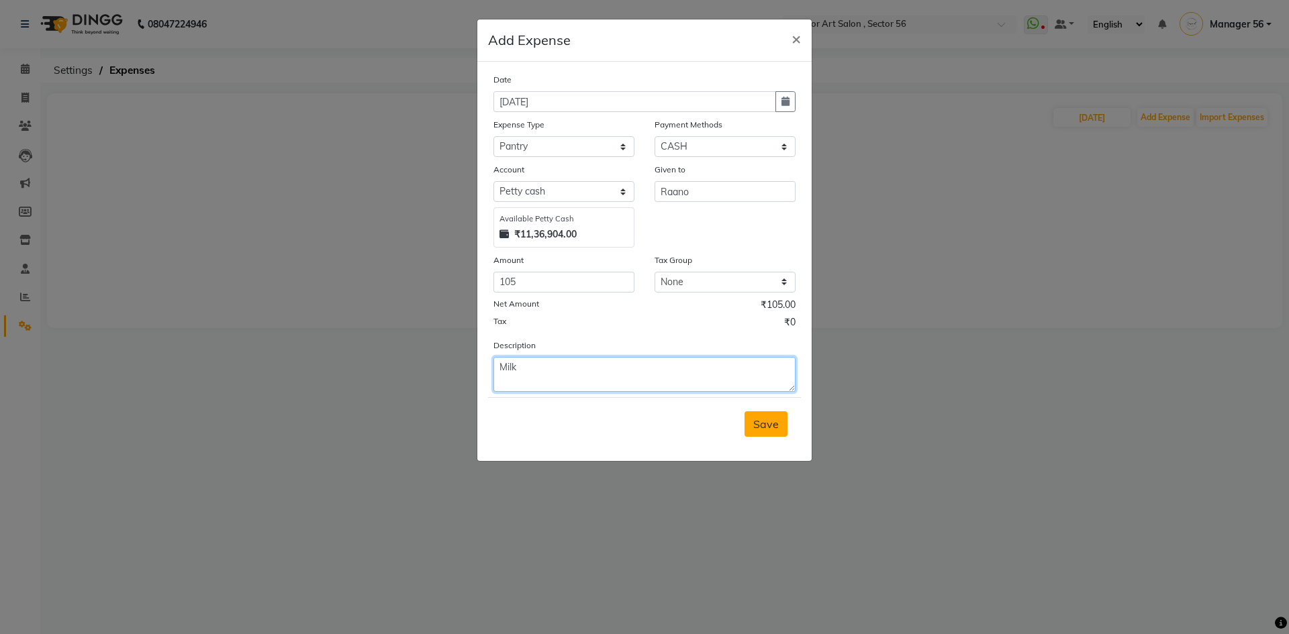
type textarea "Milk"
click at [767, 429] on span "Save" at bounding box center [766, 424] width 26 height 13
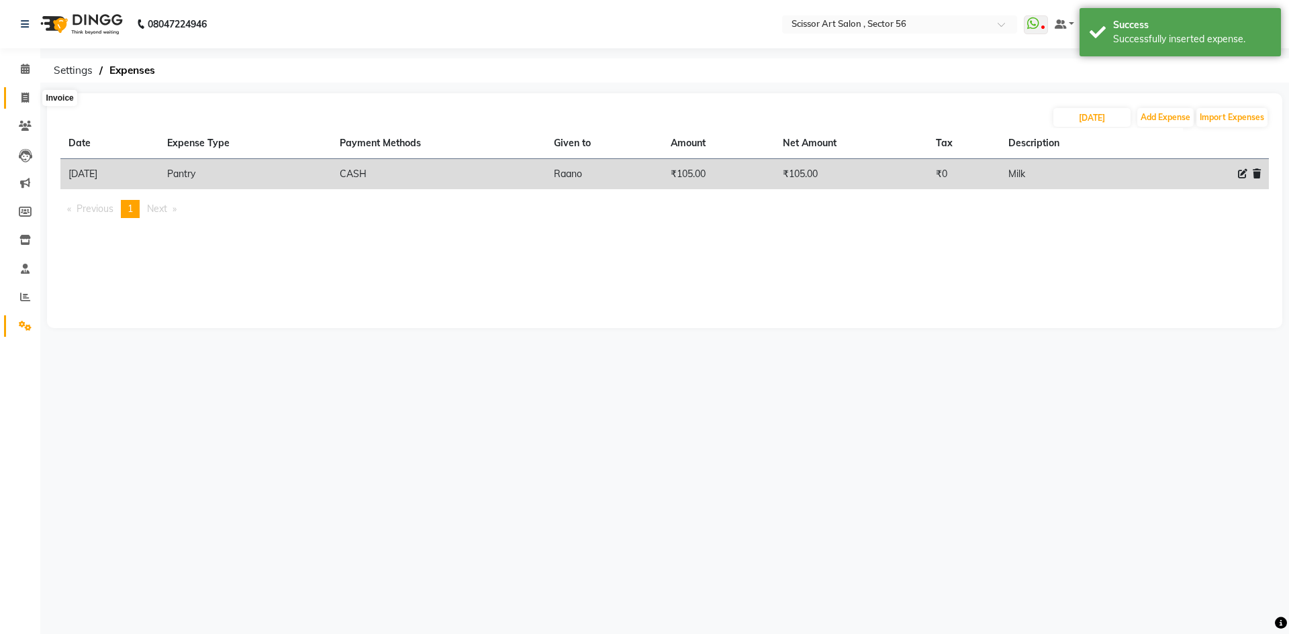
click at [25, 93] on icon at bounding box center [24, 98] width 7 height 10
select select "service"
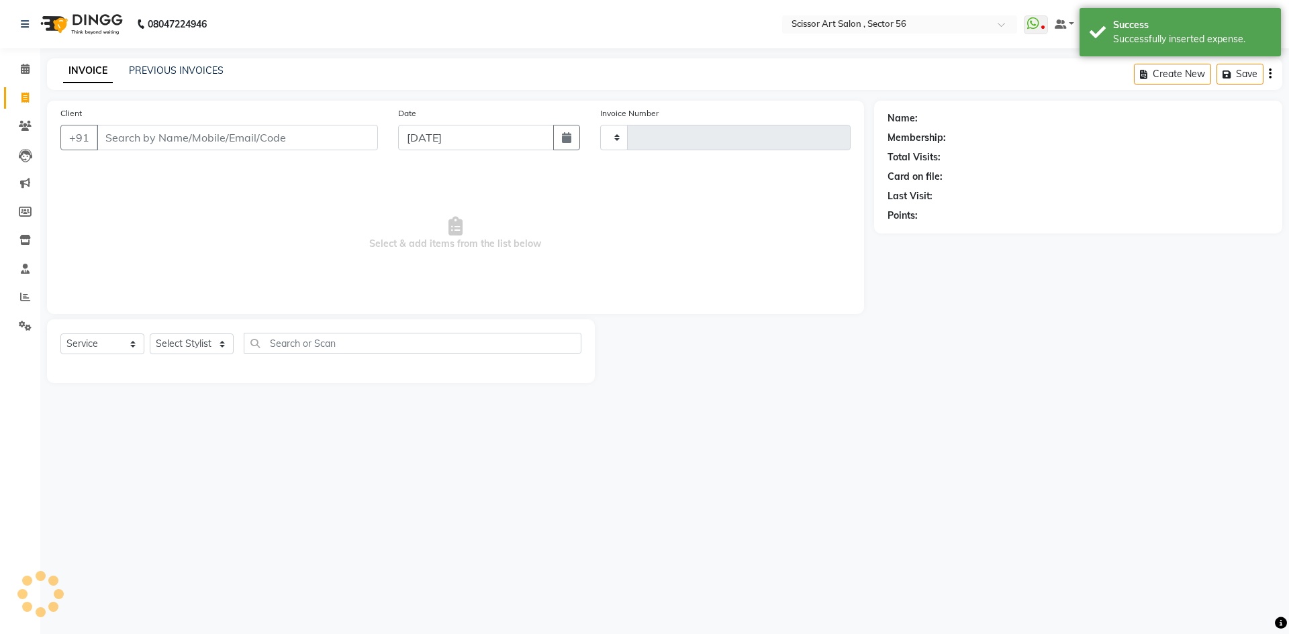
type input "1360"
select select "6185"
click at [167, 66] on link "PREVIOUS INVOICES" at bounding box center [176, 70] width 95 height 12
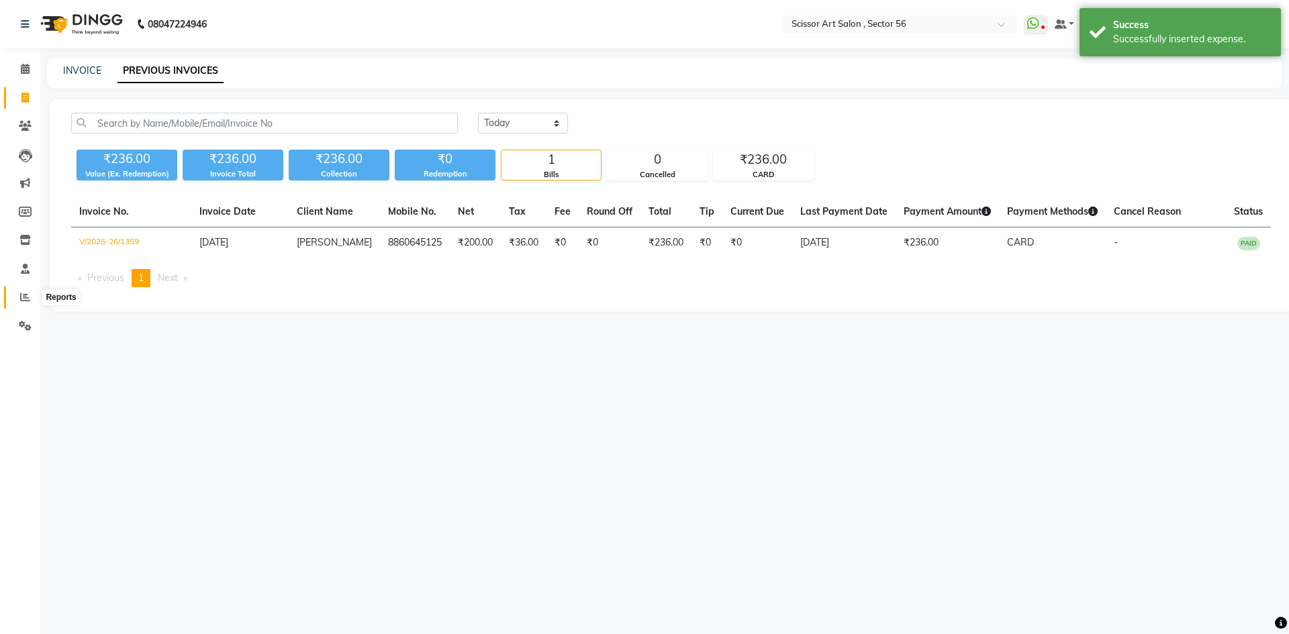
drag, startPoint x: 23, startPoint y: 295, endPoint x: 39, endPoint y: 275, distance: 25.4
click at [24, 295] on icon at bounding box center [25, 297] width 10 height 10
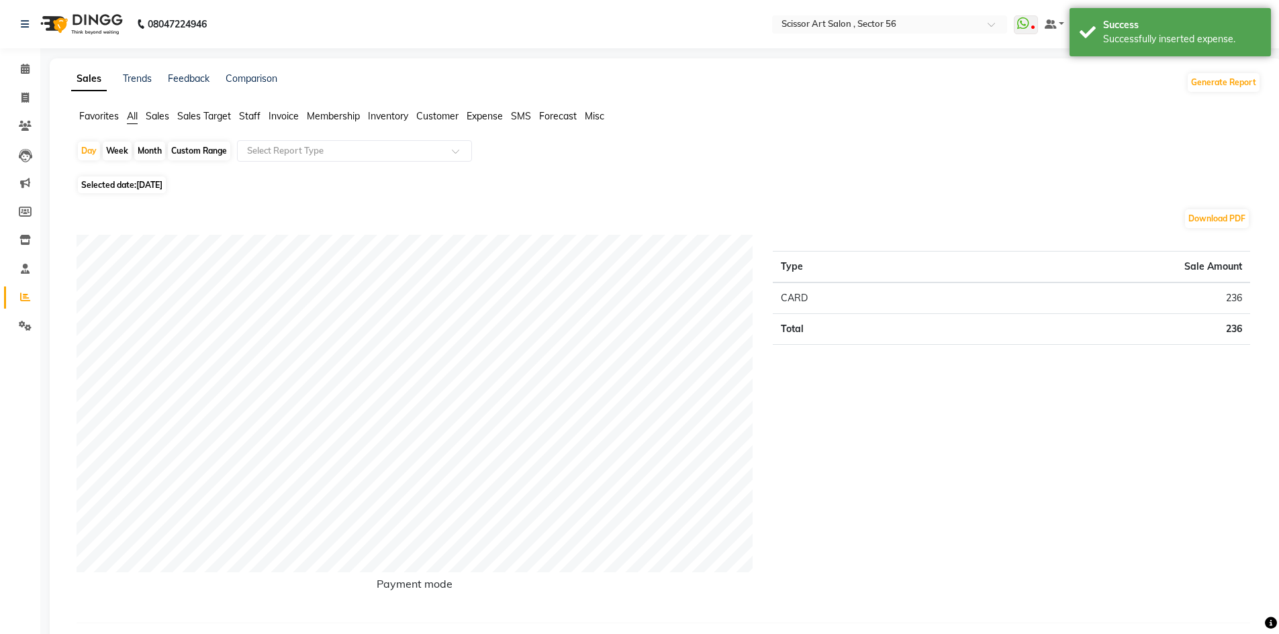
click at [149, 146] on div "Month" at bounding box center [149, 151] width 31 height 19
select select "9"
select select "2025"
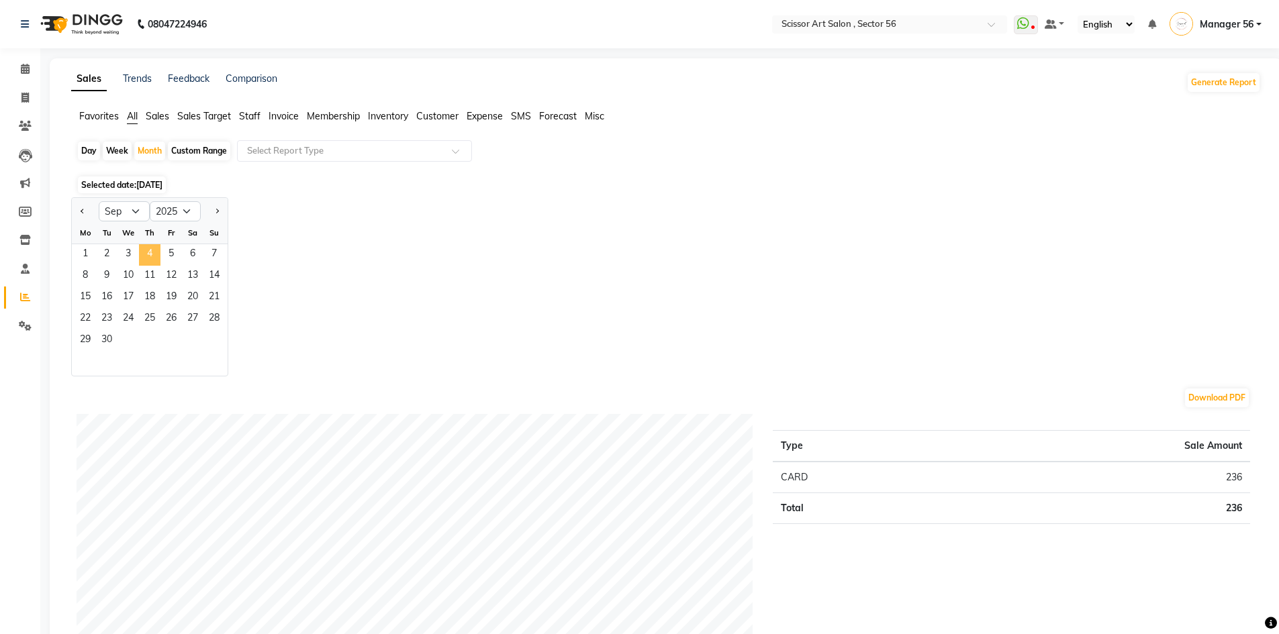
click at [148, 246] on span "4" at bounding box center [149, 254] width 21 height 21
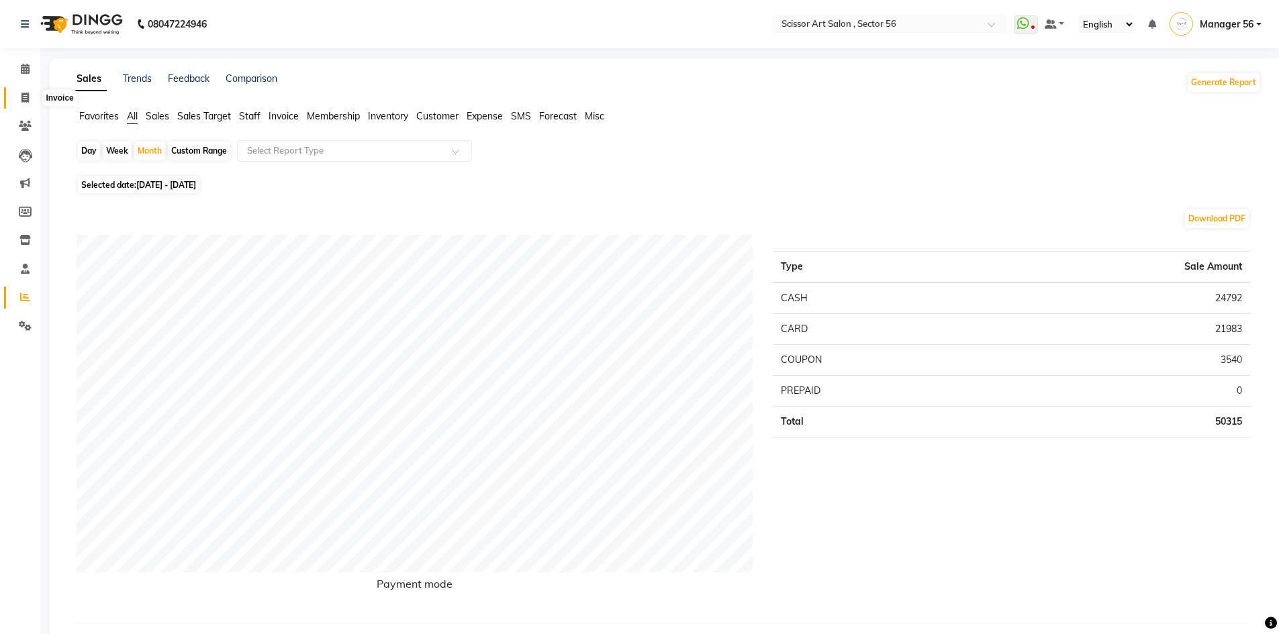
click at [28, 98] on icon at bounding box center [24, 98] width 7 height 10
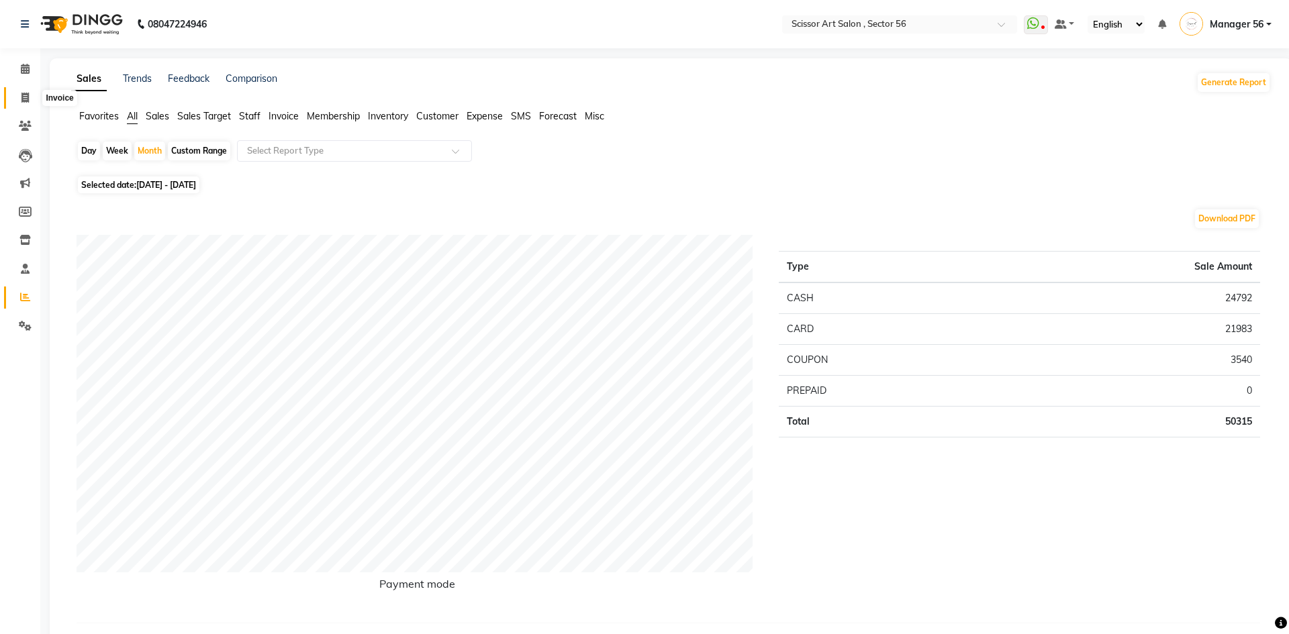
select select "service"
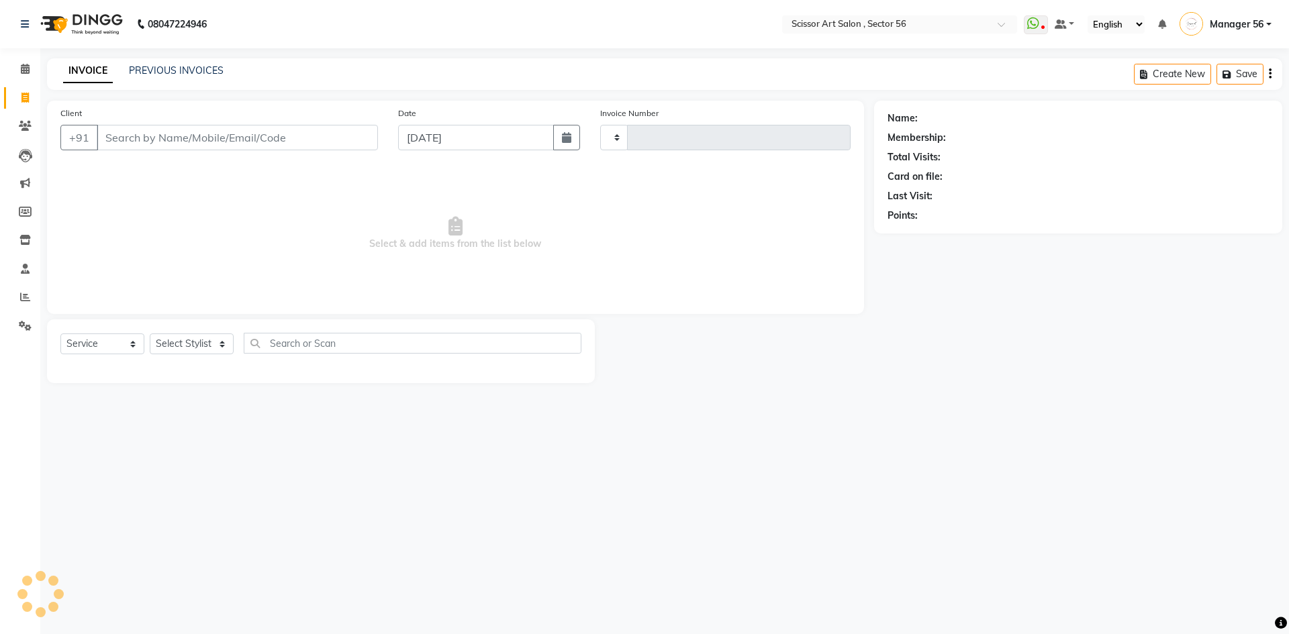
type input "1360"
select select "6185"
click at [163, 73] on link "PREVIOUS INVOICES" at bounding box center [176, 70] width 95 height 12
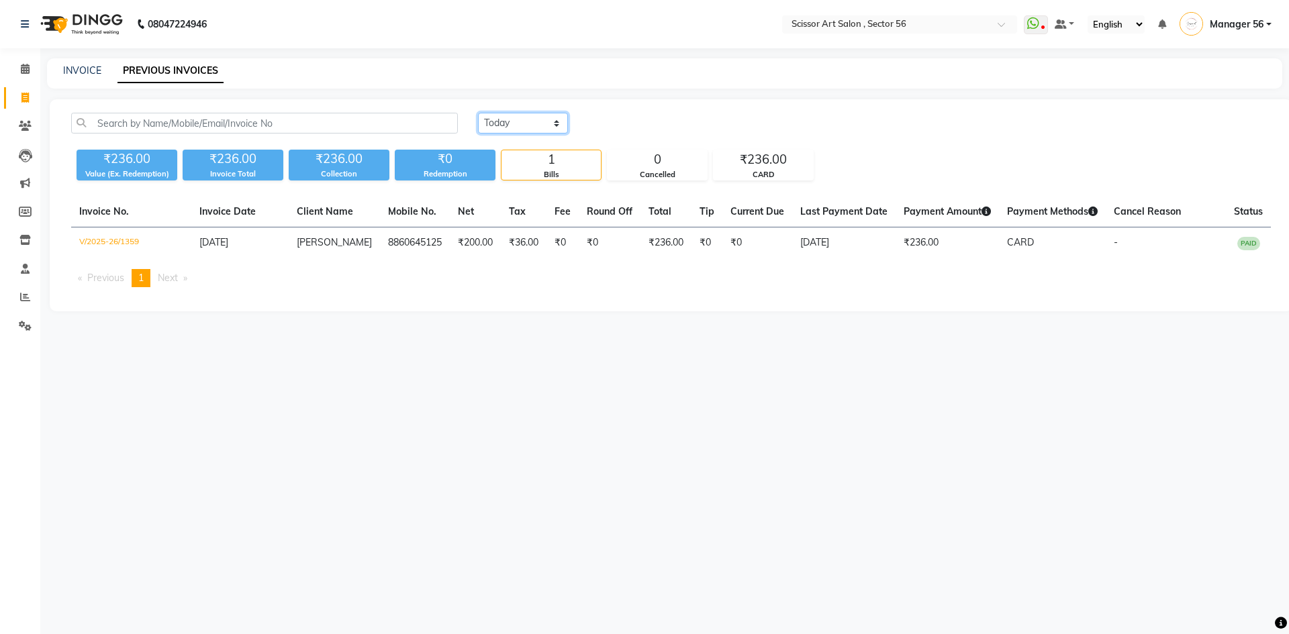
drag, startPoint x: 504, startPoint y: 116, endPoint x: 505, endPoint y: 130, distance: 14.1
click at [504, 122] on select "[DATE] [DATE] Custom Range" at bounding box center [523, 123] width 90 height 21
click at [478, 113] on select "[DATE] [DATE] Custom Range" at bounding box center [523, 123] width 90 height 21
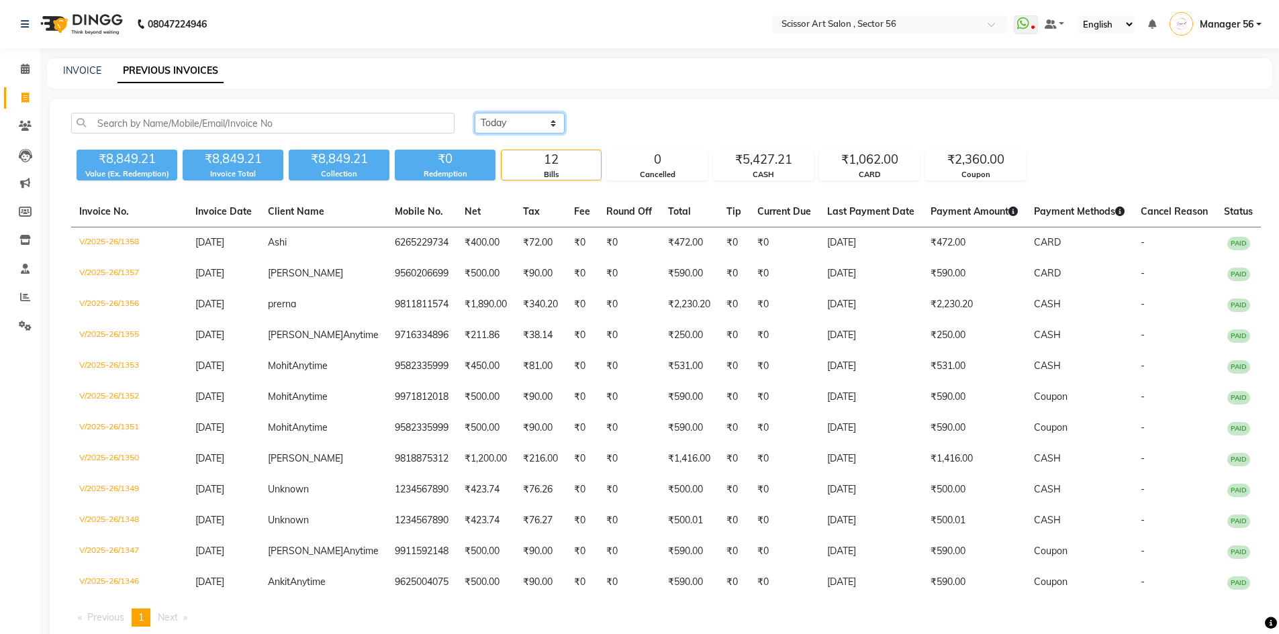
click at [513, 124] on select "[DATE] [DATE] Custom Range" at bounding box center [520, 123] width 90 height 21
select select "range"
click at [475, 113] on select "[DATE] [DATE] Custom Range" at bounding box center [520, 123] width 90 height 21
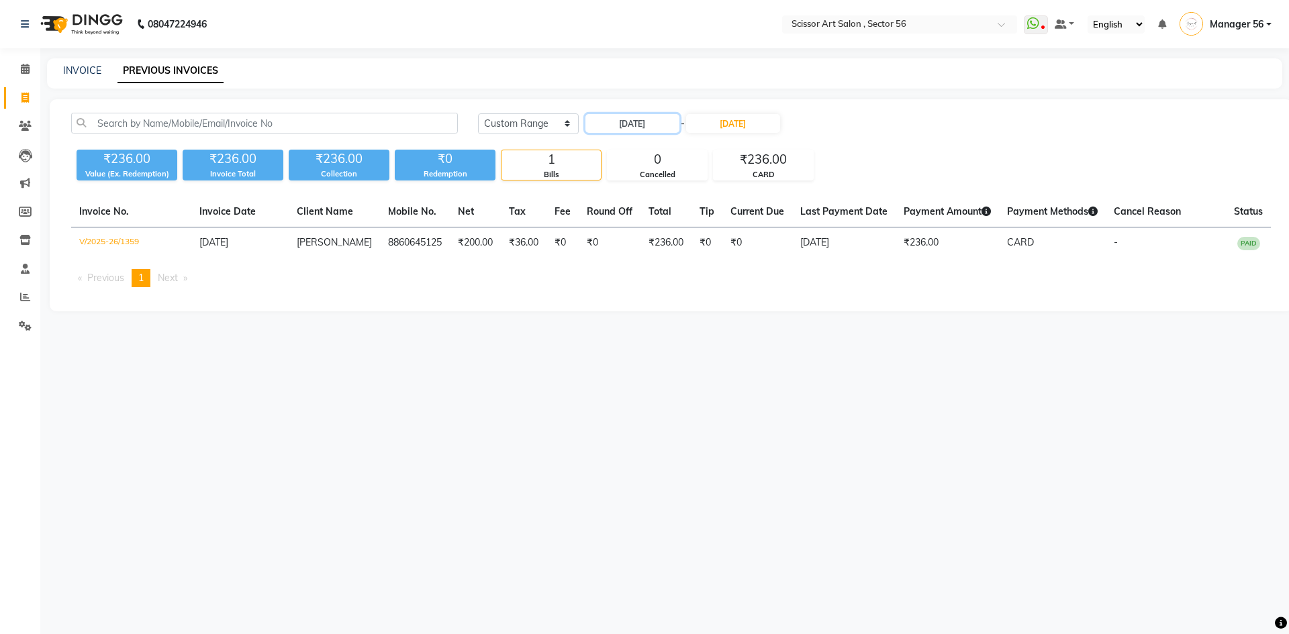
drag, startPoint x: 651, startPoint y: 123, endPoint x: 639, endPoint y: 133, distance: 15.7
click at [650, 124] on input "[DATE]" at bounding box center [632, 123] width 94 height 19
select select "9"
select select "2025"
drag, startPoint x: 622, startPoint y: 192, endPoint x: 677, endPoint y: 128, distance: 84.8
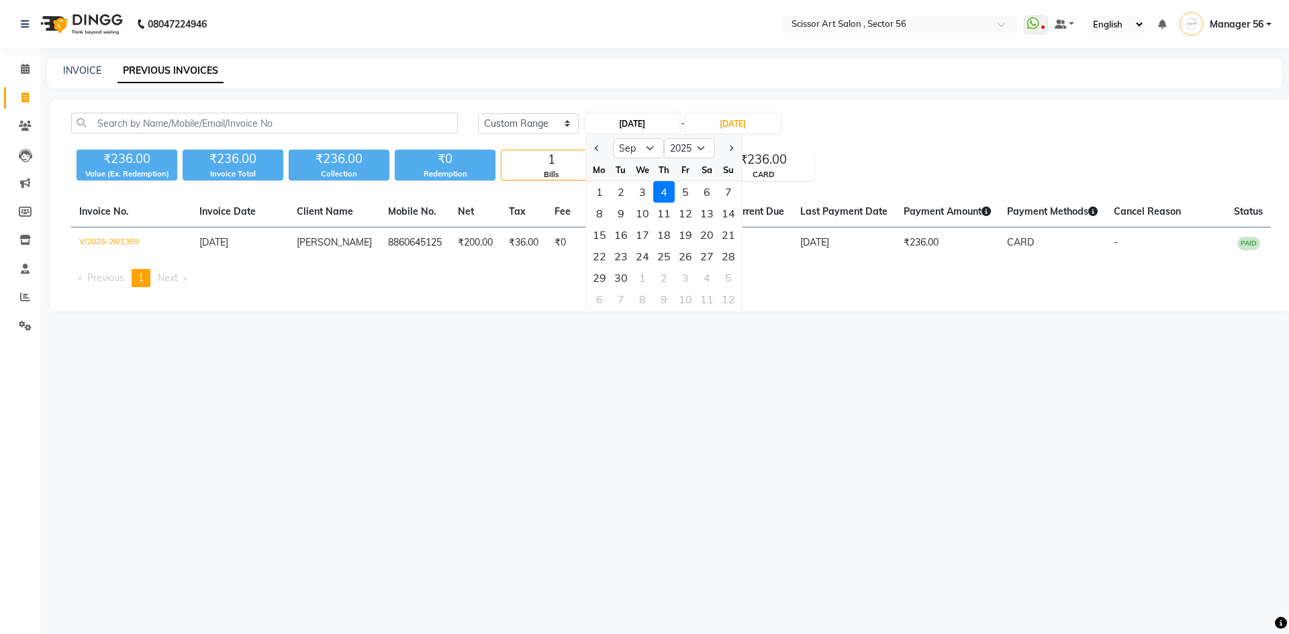
click at [634, 180] on ngb-datepicker-month "Mo Tu We Th Fr Sa Su 1 2 3 4 5 6 7 8 9 10 11 12 13 14 15 16 17 18 19 20 21 22 2…" at bounding box center [664, 236] width 156 height 154
drag, startPoint x: 747, startPoint y: 125, endPoint x: 741, endPoint y: 132, distance: 9.1
click at [746, 125] on input "[DATE]" at bounding box center [733, 123] width 94 height 19
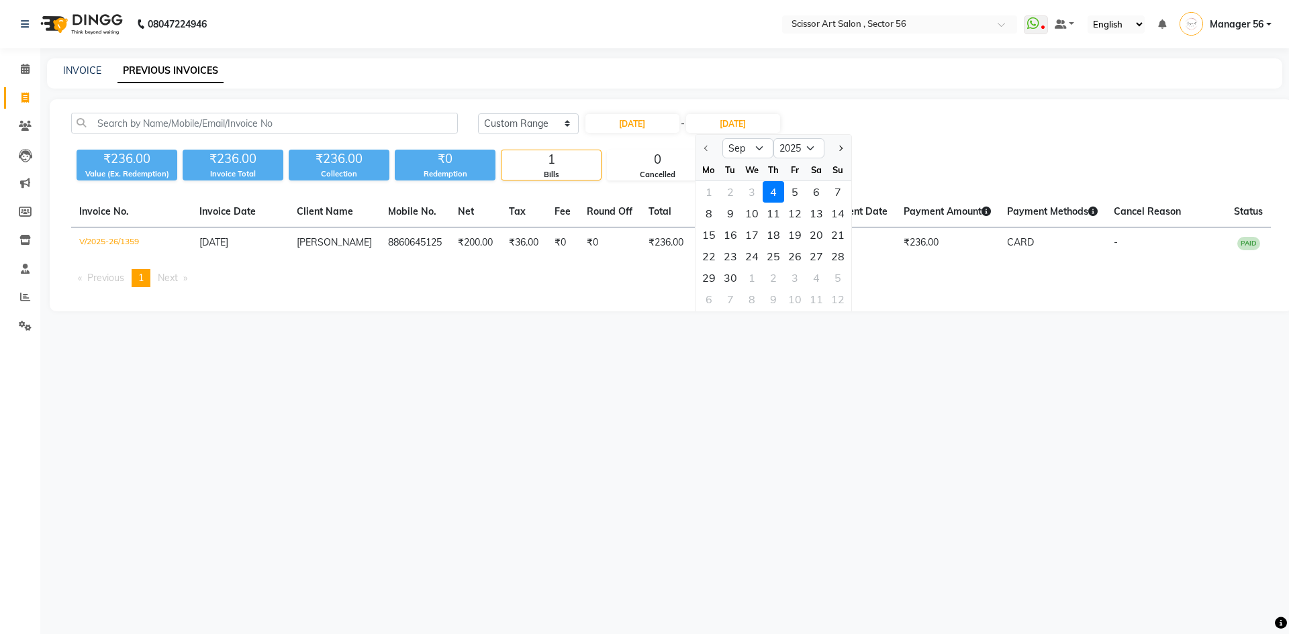
click at [726, 190] on div "1 2 3 4 5 6 7" at bounding box center [774, 191] width 156 height 21
click at [728, 190] on div "1 2 3 4 5 6 7" at bounding box center [774, 191] width 156 height 21
click at [732, 190] on div "1 2 3 4 5 6 7" at bounding box center [774, 191] width 156 height 21
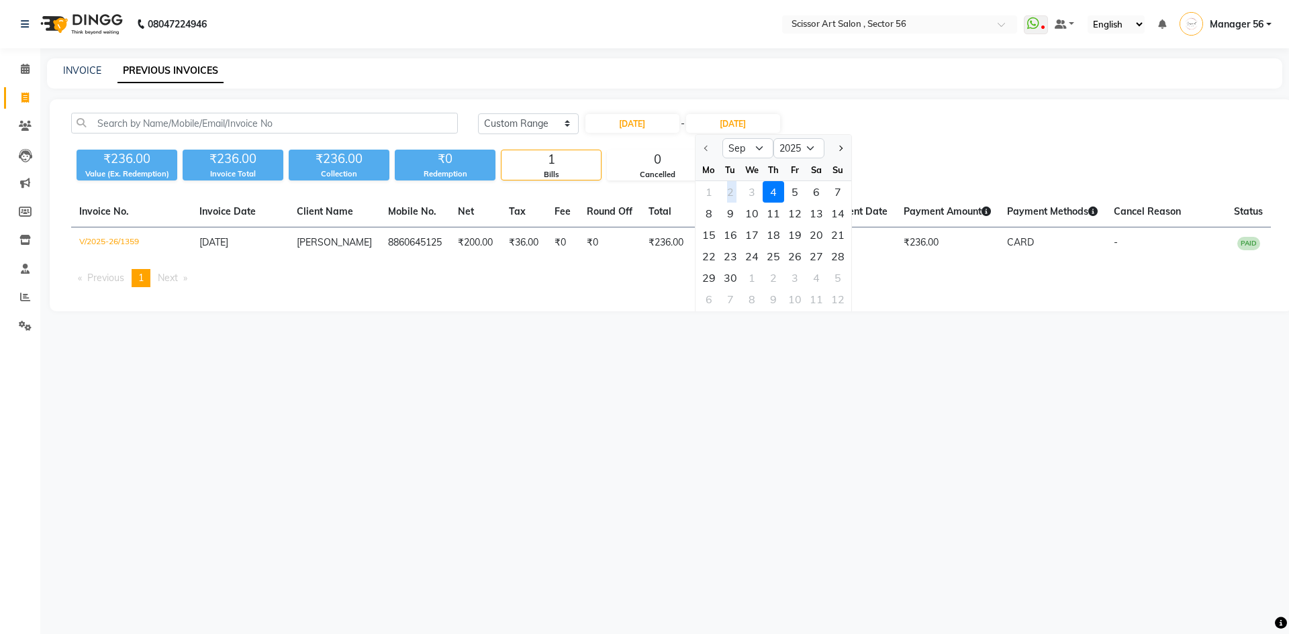
click at [732, 190] on div "1 2 3 4 5 6 7" at bounding box center [774, 191] width 156 height 21
click at [980, 154] on div "₹236.00 Value (Ex. Redemption) ₹236.00 Invoice Total ₹236.00 Collection ₹0 Rede…" at bounding box center [671, 162] width 1200 height 36
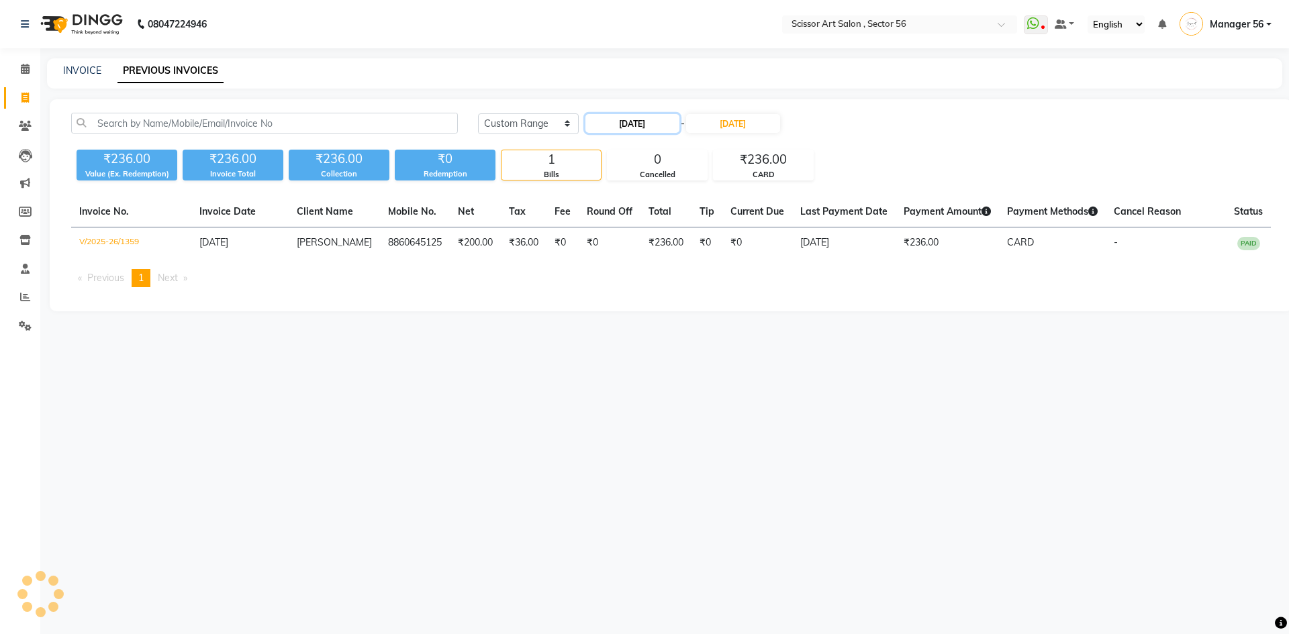
click at [652, 121] on input "[DATE]" at bounding box center [632, 123] width 94 height 19
select select "9"
select select "2025"
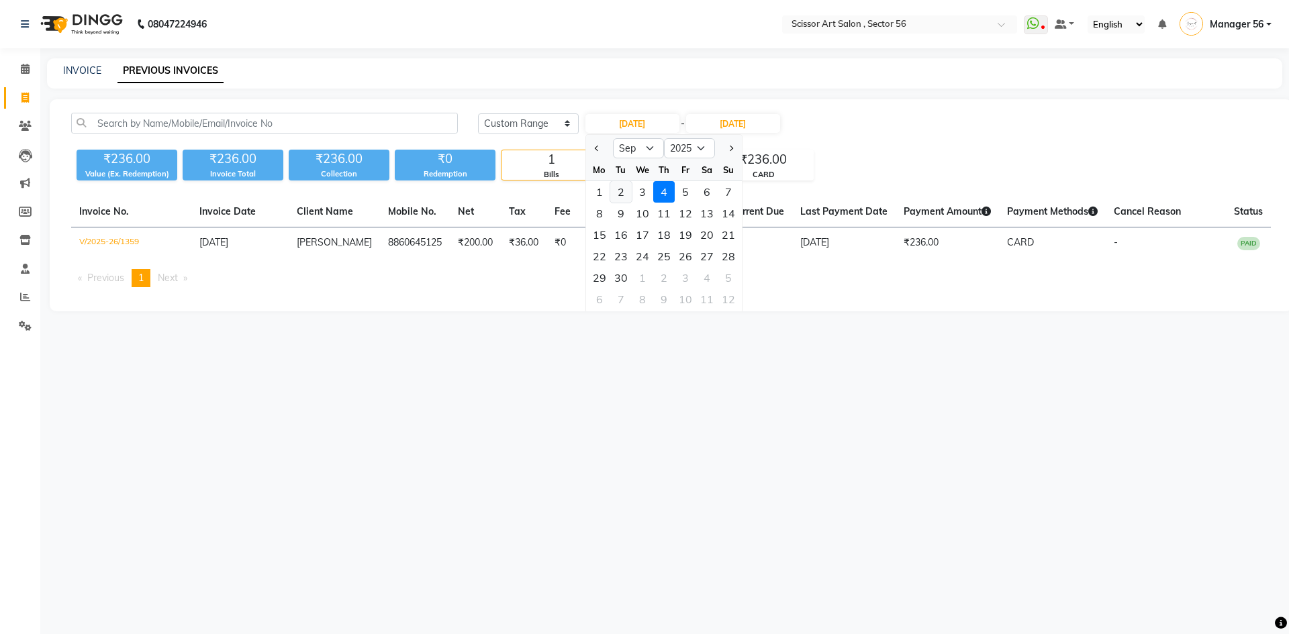
click at [620, 191] on div "2" at bounding box center [620, 191] width 21 height 21
type input "[DATE]"
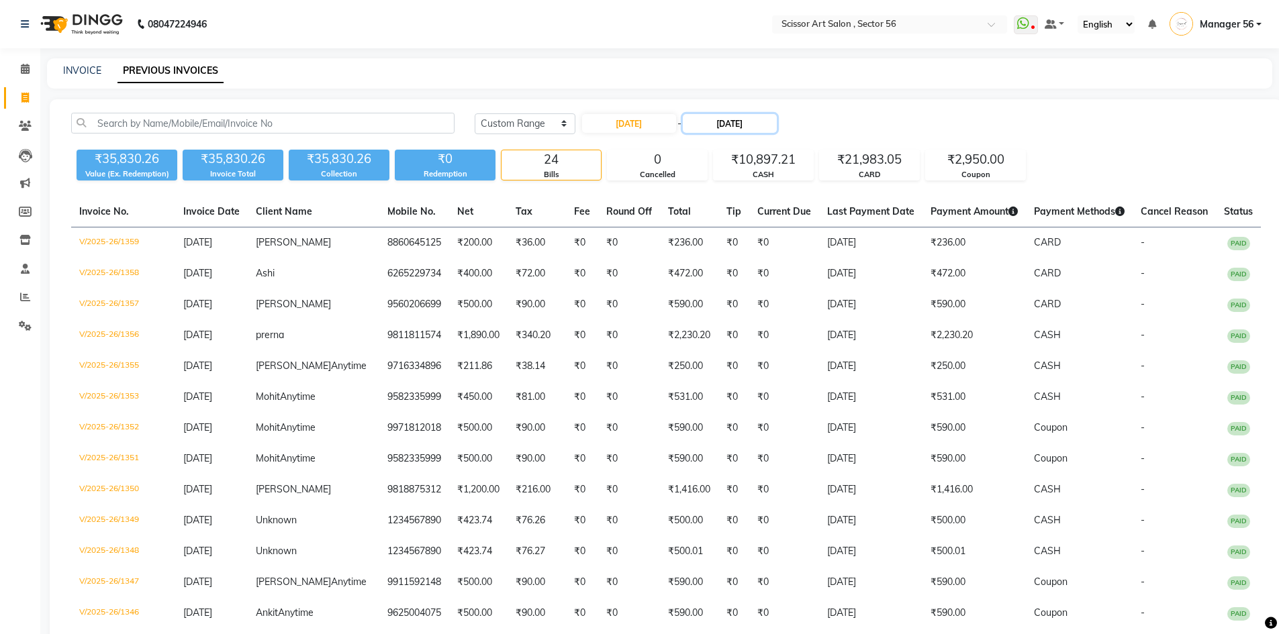
click at [720, 123] on input "[DATE]" at bounding box center [730, 123] width 94 height 19
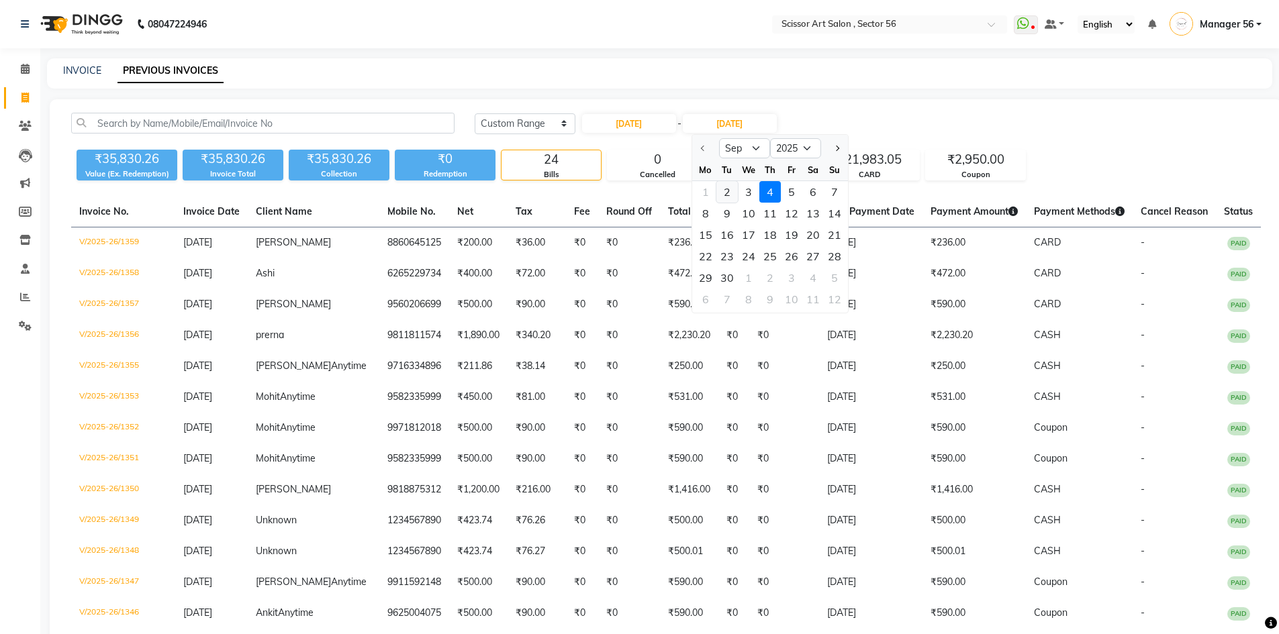
click at [724, 192] on div "2" at bounding box center [726, 191] width 21 height 21
type input "[DATE]"
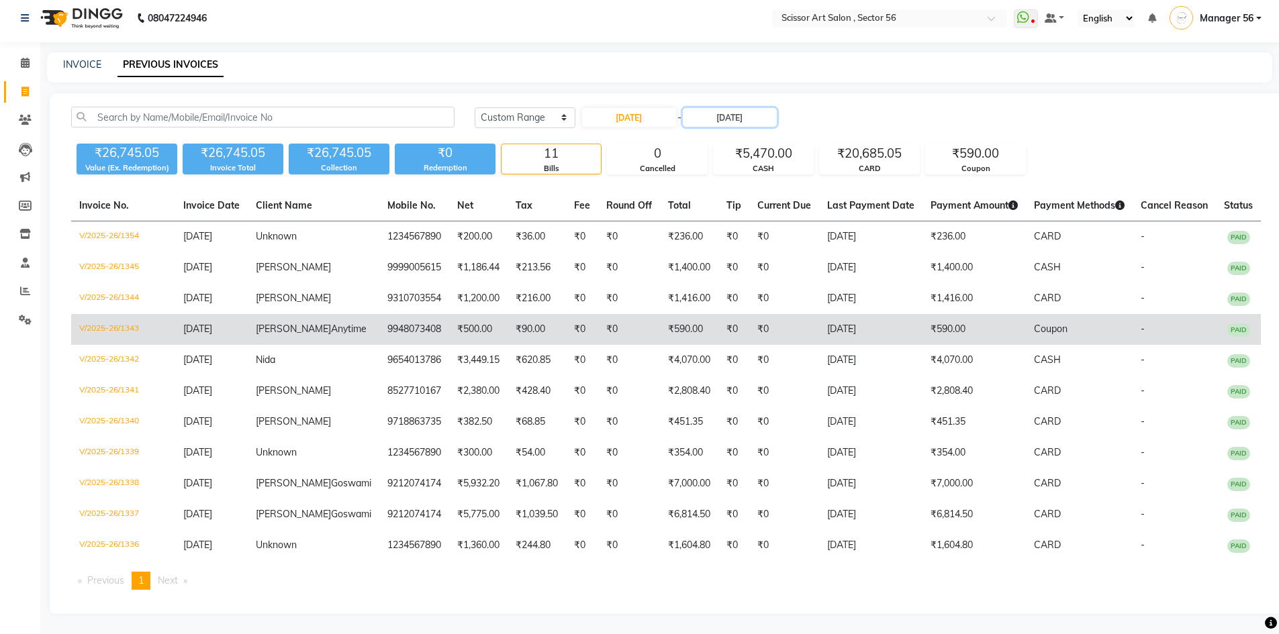
scroll to position [46, 0]
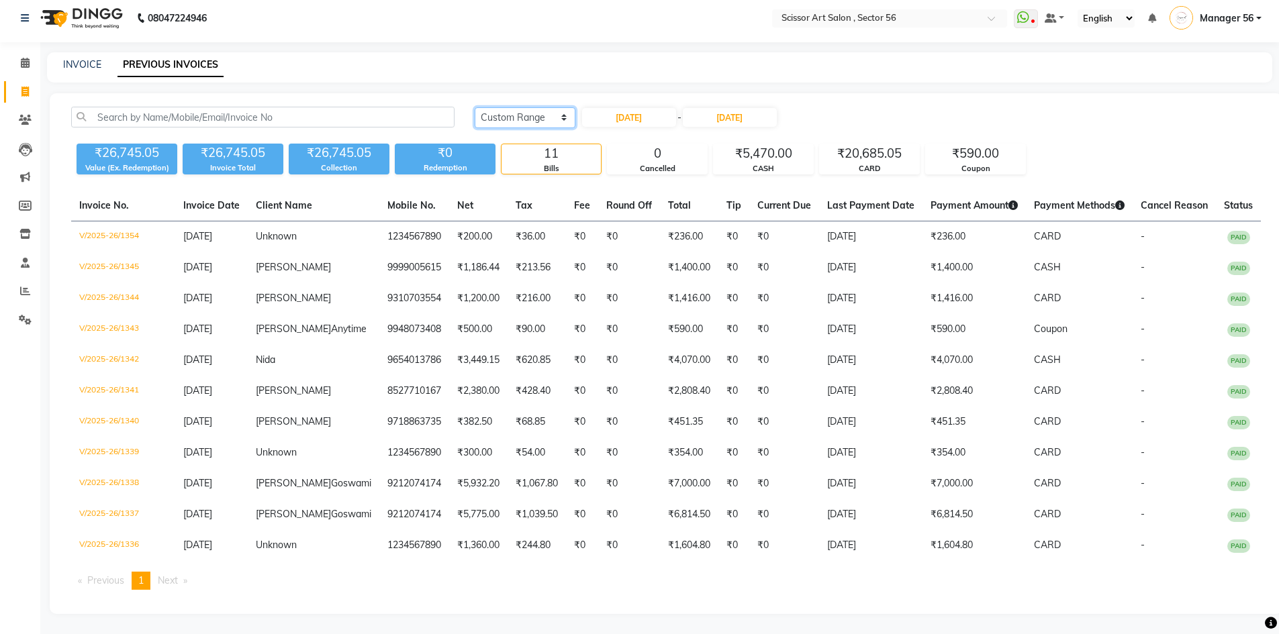
click at [512, 107] on select "[DATE] [DATE] Custom Range" at bounding box center [525, 117] width 101 height 21
select select "[DATE]"
click at [475, 107] on select "[DATE] [DATE] Custom Range" at bounding box center [525, 117] width 101 height 21
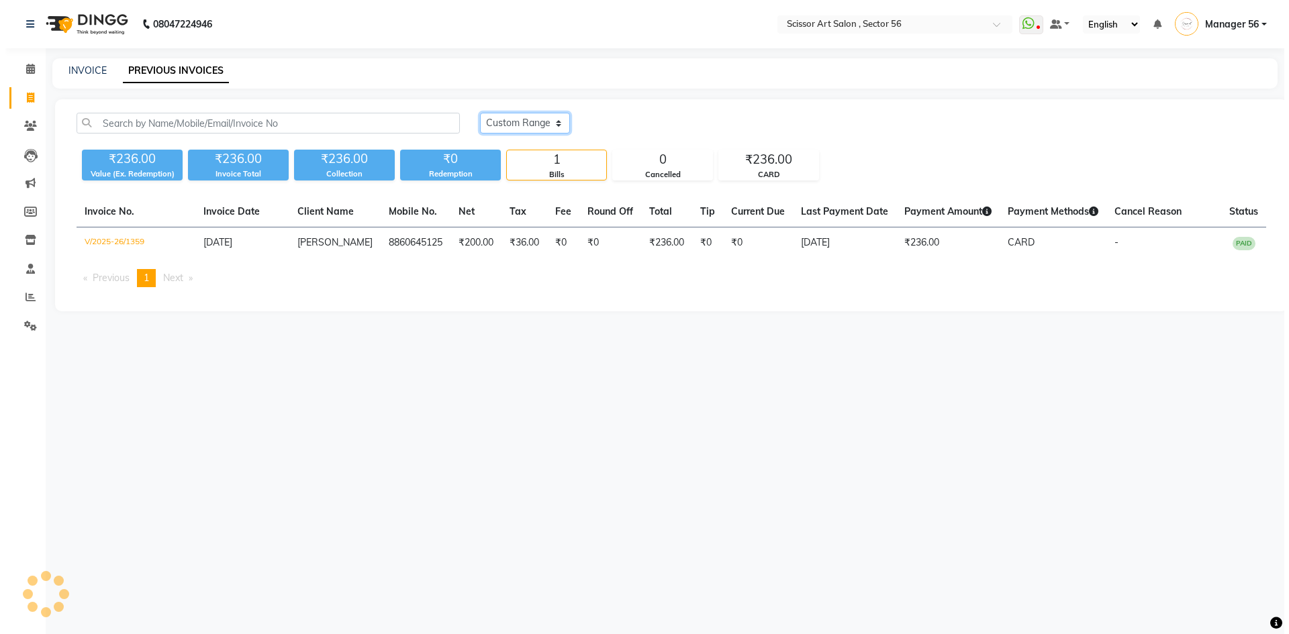
scroll to position [0, 0]
